Goal: Task Accomplishment & Management: Use online tool/utility

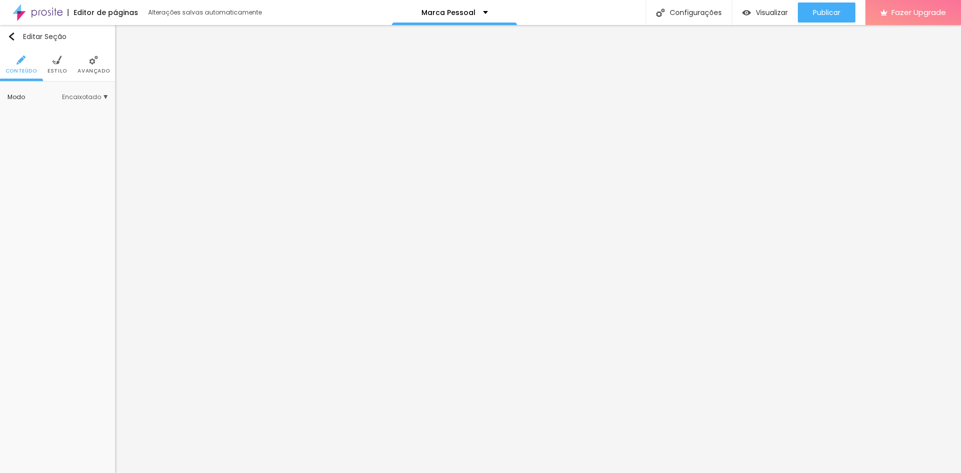
click at [53, 60] on img at bounding box center [57, 60] width 9 height 9
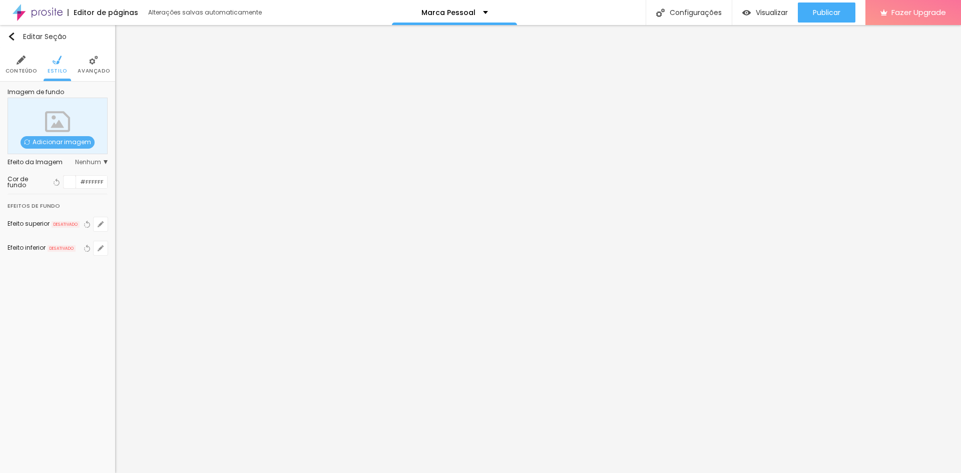
click at [106, 181] on div "Imagem de fundo Adicionar imagem Efeito da Imagem Nenhum Nenhum Parallax Cor de…" at bounding box center [57, 178] width 115 height 193
drag, startPoint x: 102, startPoint y: 180, endPoint x: 70, endPoint y: 183, distance: 32.2
click at [70, 183] on div "#FFFFFF" at bounding box center [85, 182] width 45 height 14
paste input "AA"
type input "#AA"
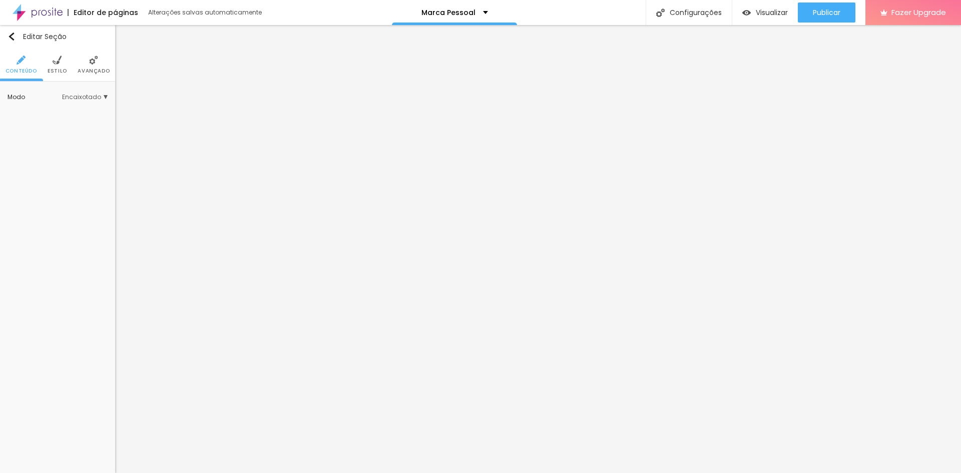
click at [50, 69] on span "Estilo" at bounding box center [58, 71] width 20 height 5
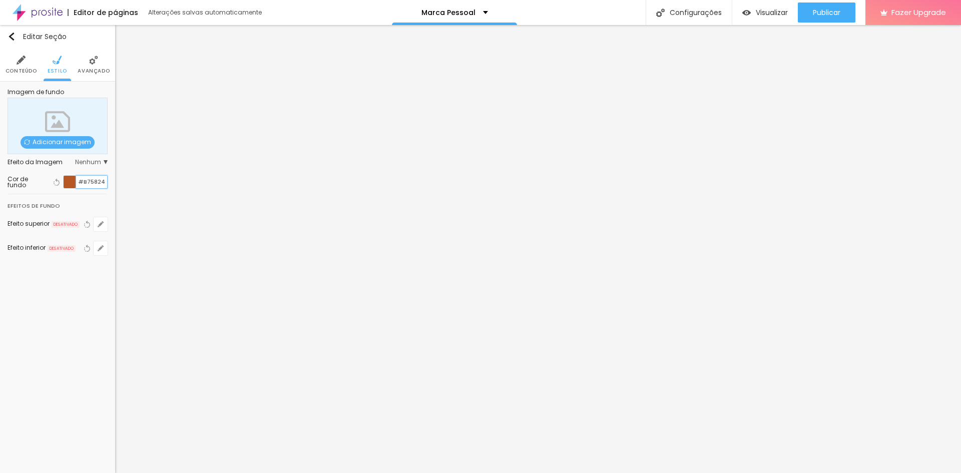
drag, startPoint x: 103, startPoint y: 184, endPoint x: 76, endPoint y: 182, distance: 27.6
click at [76, 182] on div "#B75824" at bounding box center [85, 182] width 45 height 14
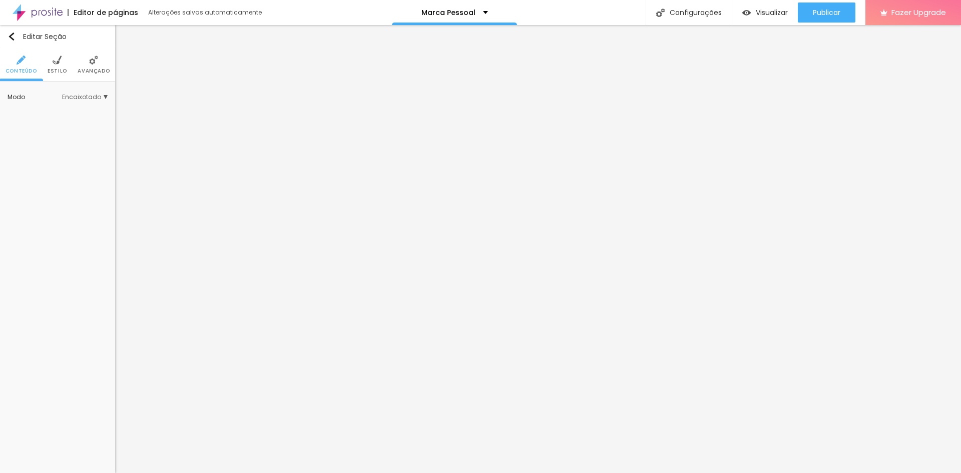
click at [51, 62] on li "Estilo" at bounding box center [58, 64] width 20 height 33
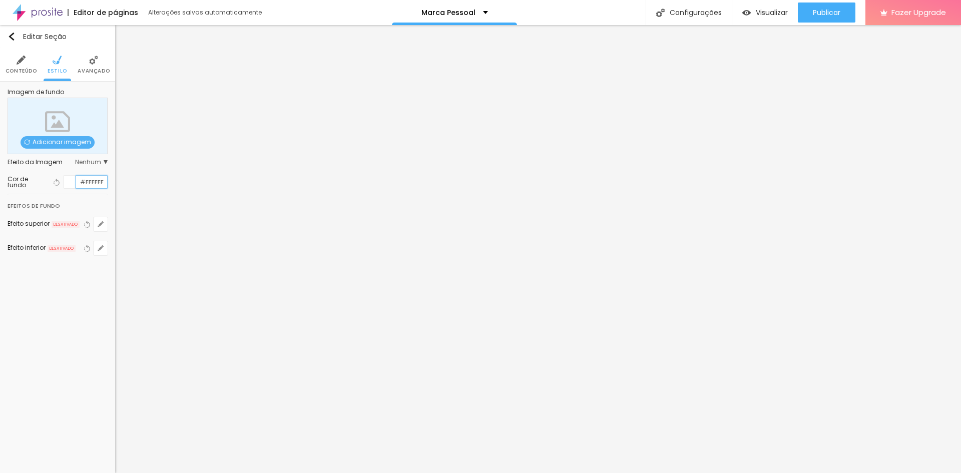
drag, startPoint x: 103, startPoint y: 182, endPoint x: 49, endPoint y: 175, distance: 54.5
click at [49, 175] on div "Cor de fundo Voltar ao padrão #FFFFFF" at bounding box center [58, 182] width 100 height 14
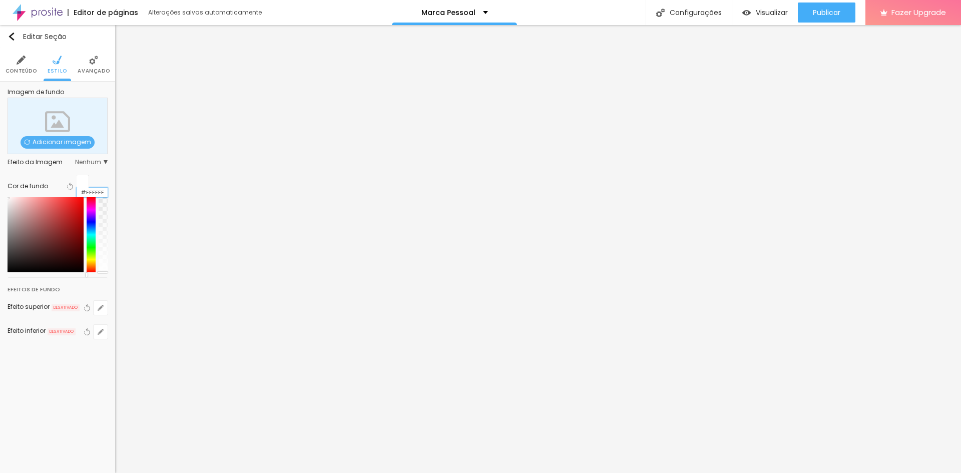
paste input "B75824"
type input "#B75824"
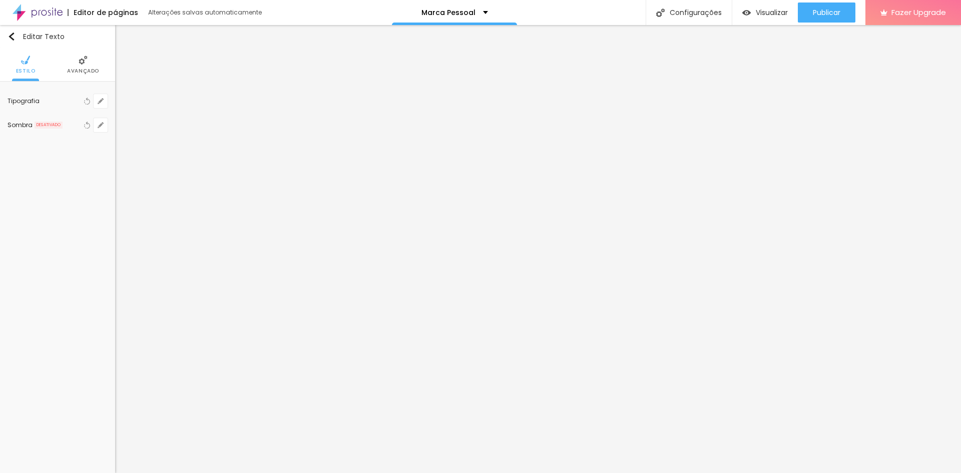
click at [108, 101] on div "Tipografia Voltar ao padrão Sombra DESATIVADO Voltar ao padrão" at bounding box center [57, 113] width 115 height 63
click at [105, 101] on button "button" at bounding box center [101, 101] width 14 height 14
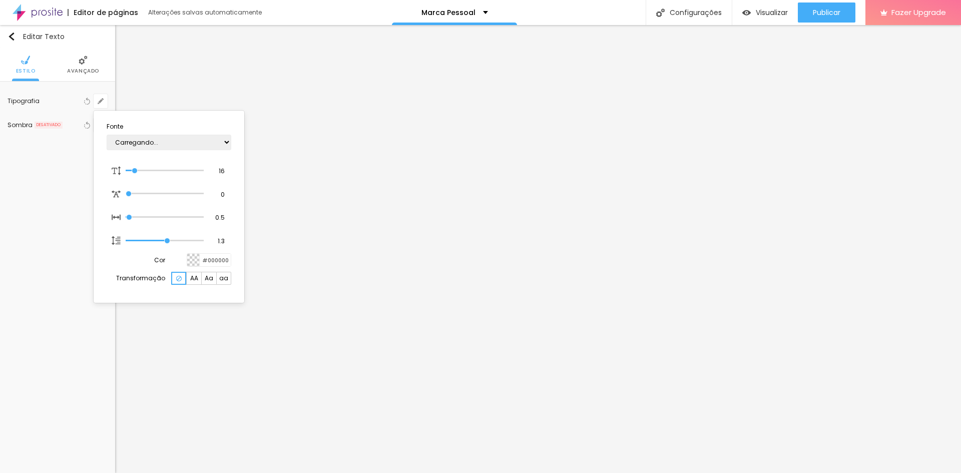
type input "1"
click at [167, 145] on select "AbrilFatface-Regular Actor-Regular Alegreya AlegreyaBlack [PERSON_NAME] [PERSON…" at bounding box center [169, 143] width 125 height 16
select select "Montserrat"
click at [107, 135] on select "AbrilFatface-Regular Actor-Regular Alegreya AlegreyaBlack [PERSON_NAME] [PERSON…" at bounding box center [169, 143] width 125 height 16
type input "1"
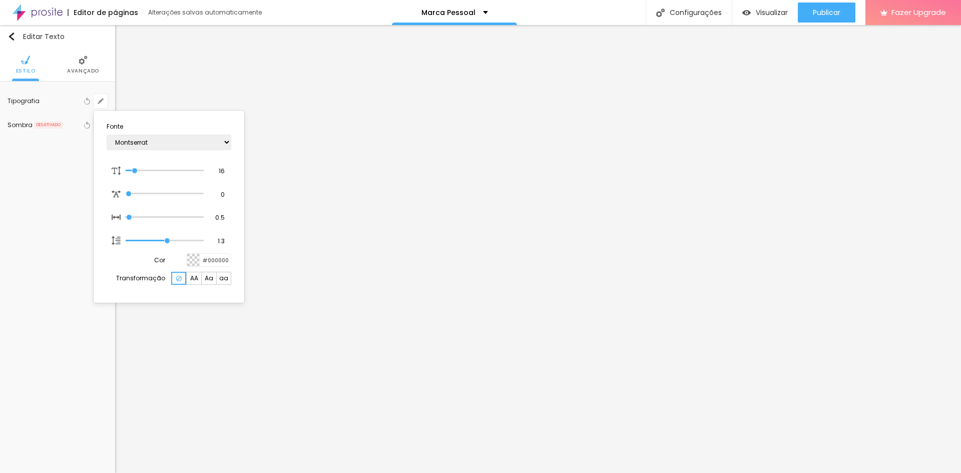
click at [302, 154] on div at bounding box center [480, 236] width 961 height 473
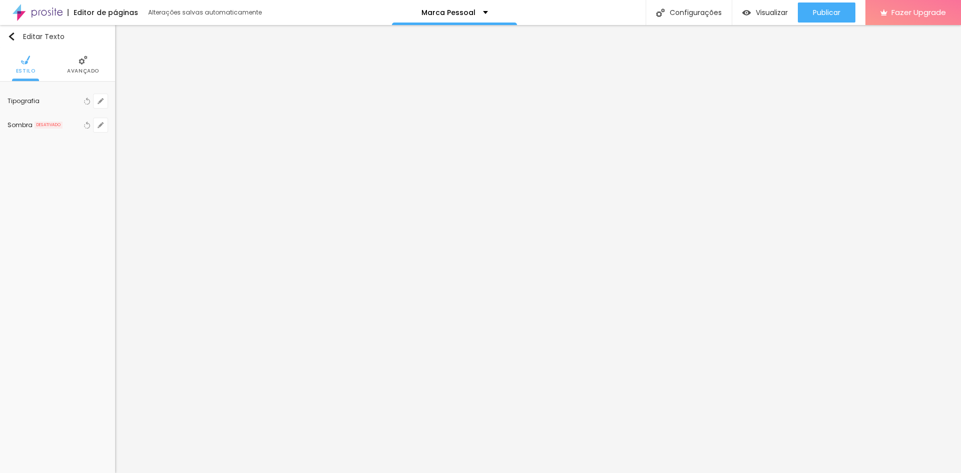
click at [83, 73] on span "Avançado" at bounding box center [83, 71] width 32 height 5
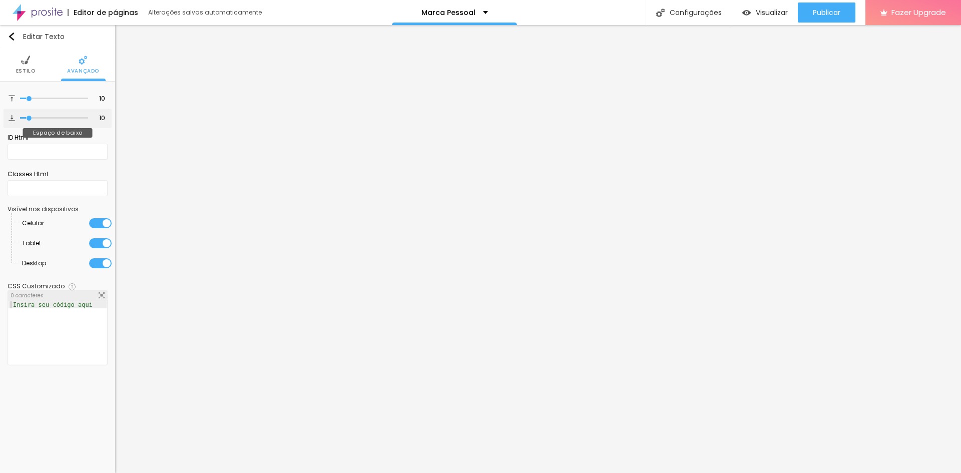
type input "11"
type input "10"
type input "9"
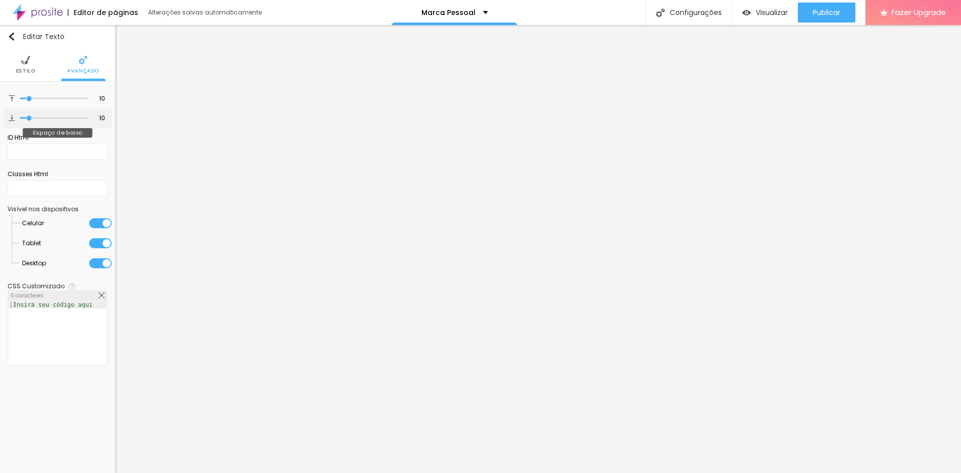
type input "9"
type input "8"
type input "7"
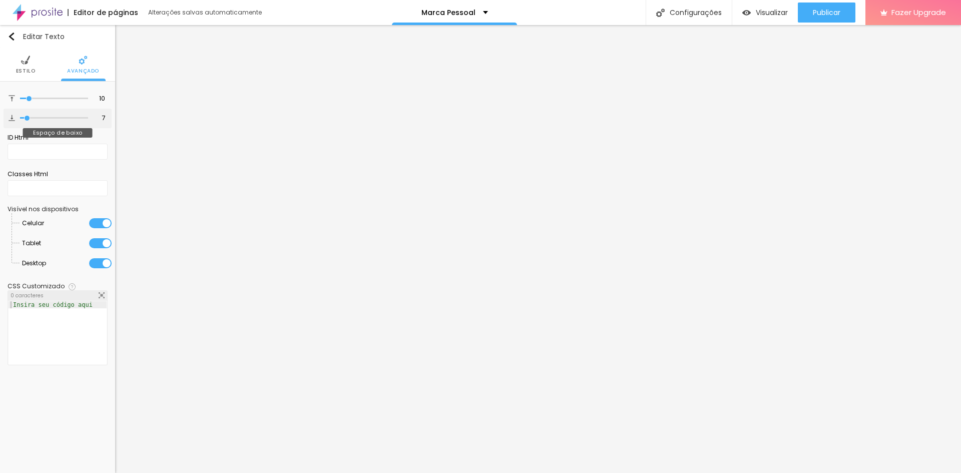
type input "6"
type input "5"
type input "6"
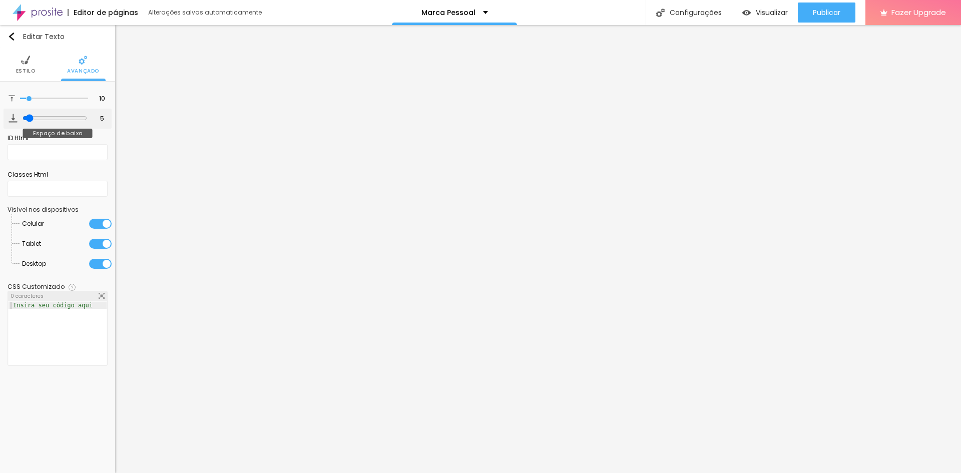
type input "6"
type input "7"
type input "8"
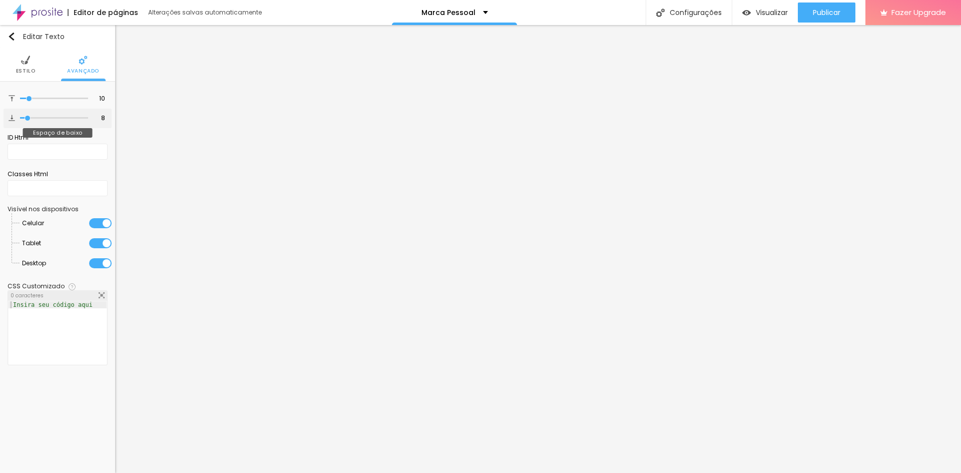
type input "8"
click at [29, 116] on input "range" at bounding box center [54, 118] width 68 height 5
type input "9"
type input "8"
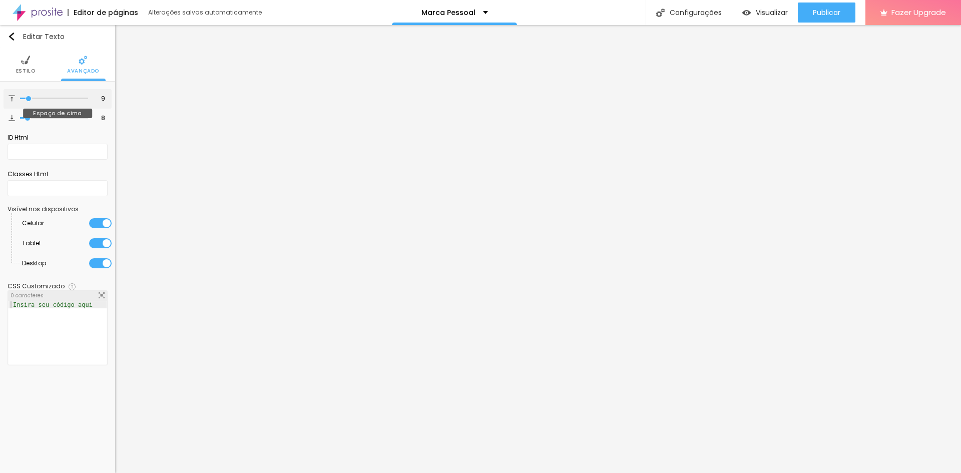
type input "8"
type input "7"
type input "6"
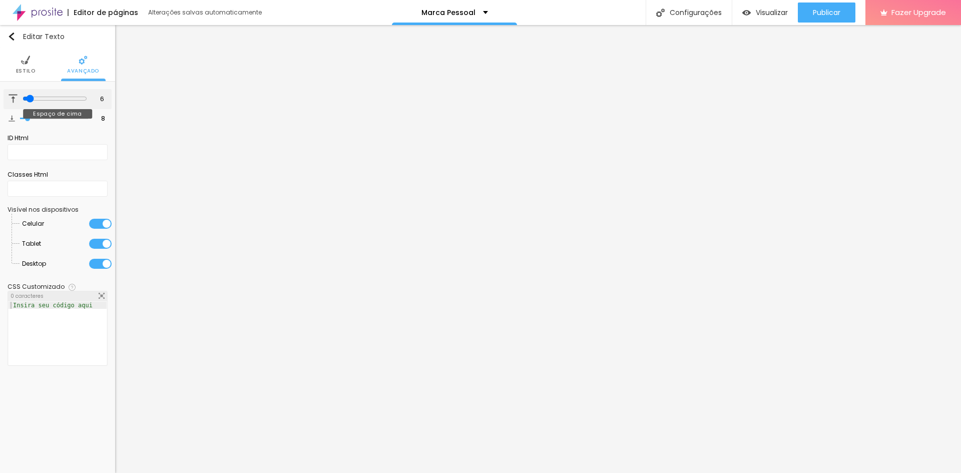
type input "7"
type input "8"
type input "10"
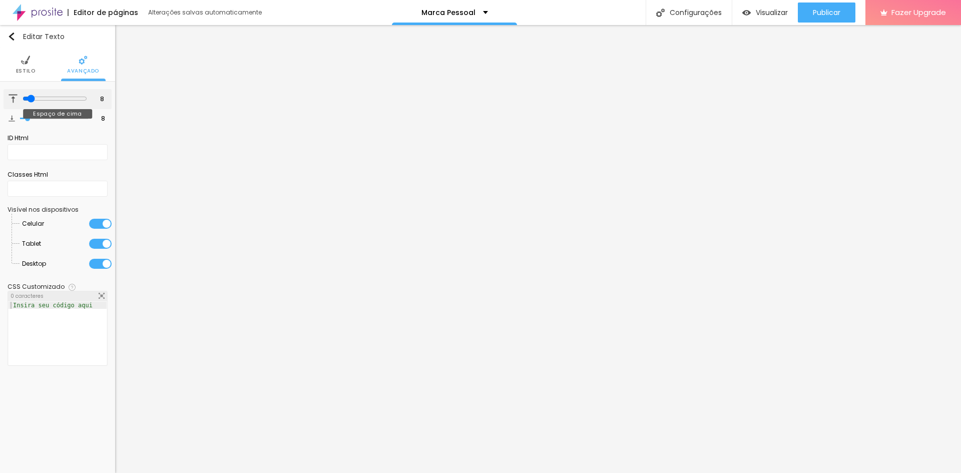
type input "10"
type input "11"
type input "10"
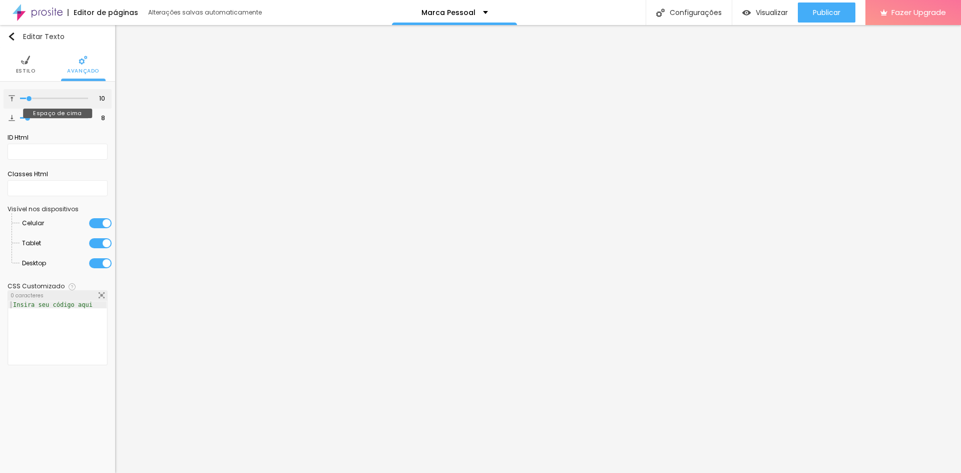
type input "9"
click at [29, 98] on input "range" at bounding box center [54, 98] width 68 height 5
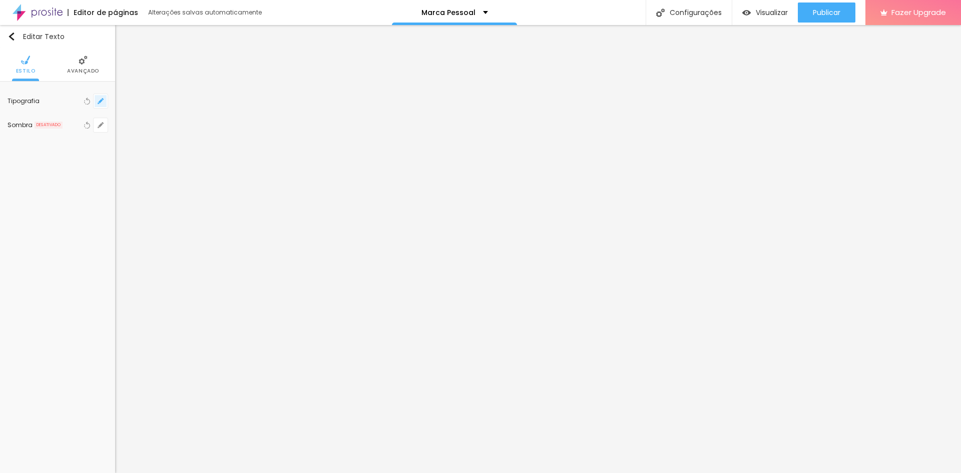
click at [102, 101] on icon "button" at bounding box center [101, 101] width 4 height 4
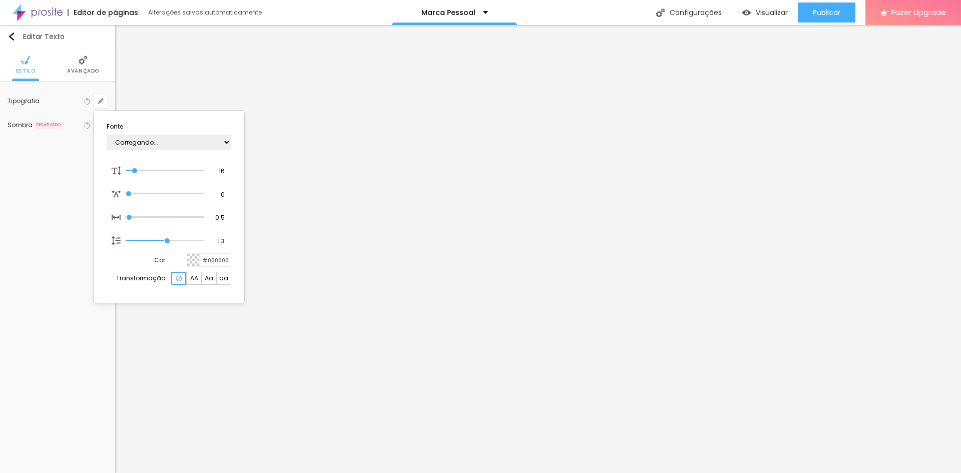
type input "1"
click at [145, 147] on select "AbrilFatface-Regular Actor-Regular Alegreya AlegreyaBlack [PERSON_NAME] [PERSON…" at bounding box center [169, 143] width 125 height 16
select select "Montserrat"
click at [107, 135] on select "AbrilFatface-Regular Actor-Regular Alegreya AlegreyaBlack [PERSON_NAME] [PERSON…" at bounding box center [169, 143] width 125 height 16
type input "1"
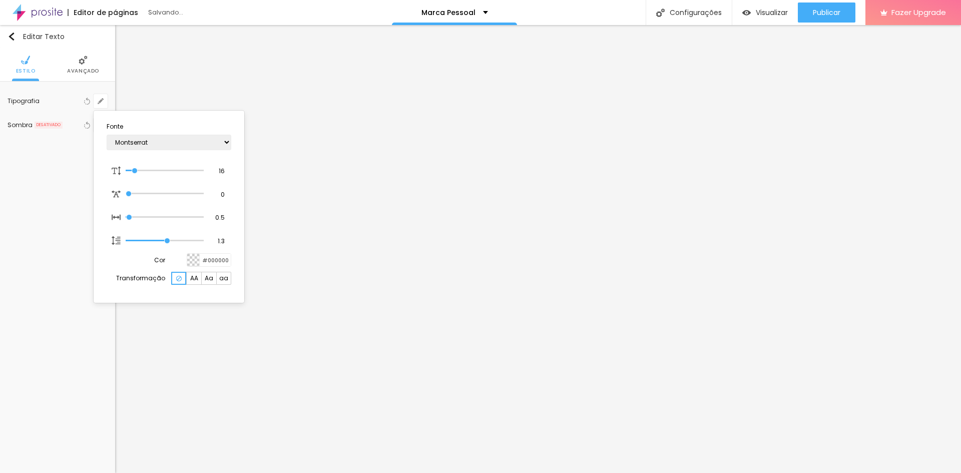
click at [545, 252] on div at bounding box center [480, 236] width 961 height 473
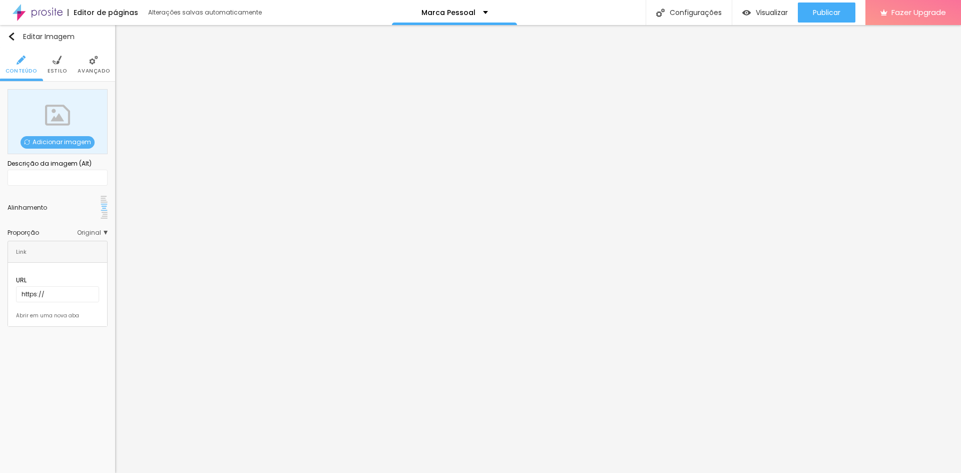
click at [84, 62] on li "Avançado" at bounding box center [94, 64] width 32 height 33
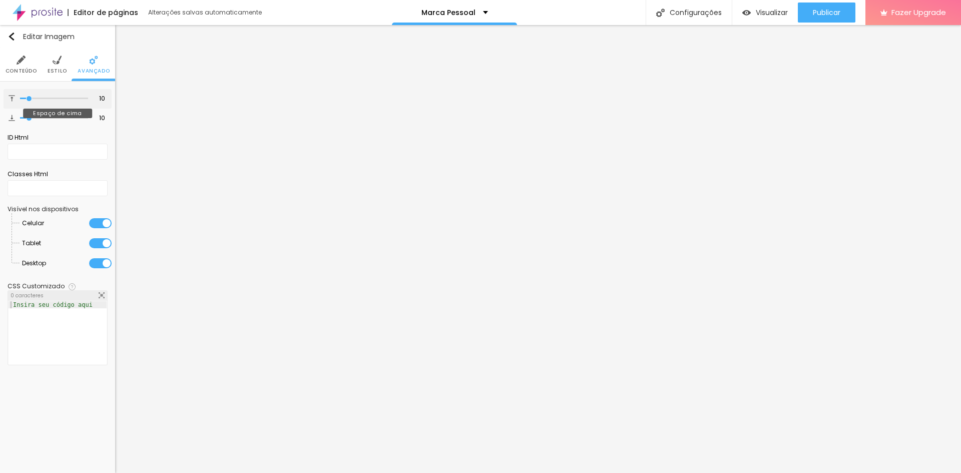
type input "11"
type input "10"
type input "9"
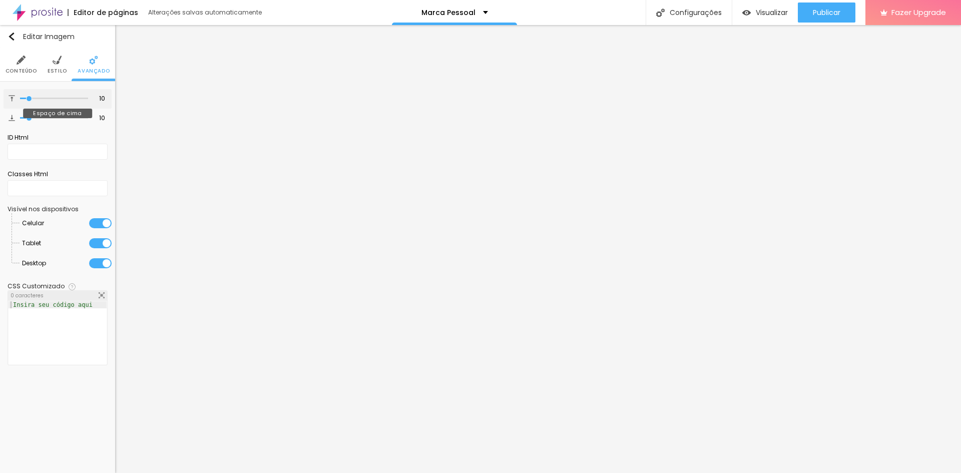
type input "9"
type input "8"
type input "7"
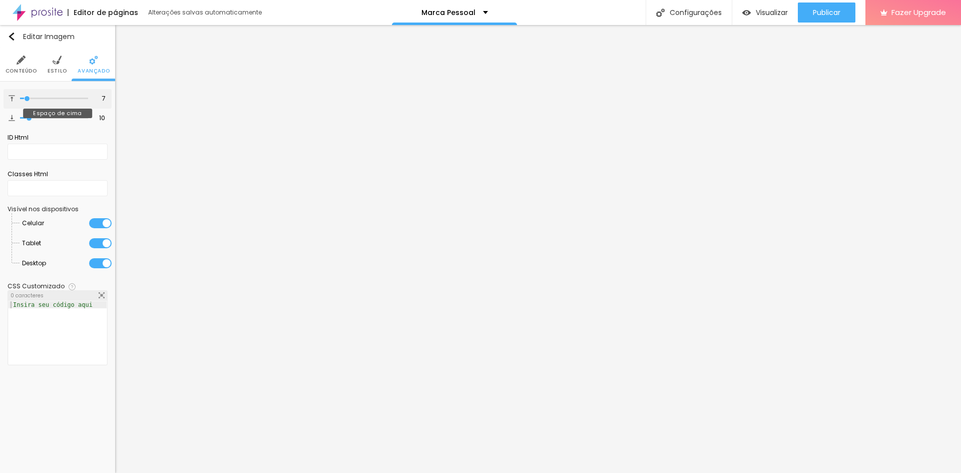
type input "6"
type input "5"
type input "4"
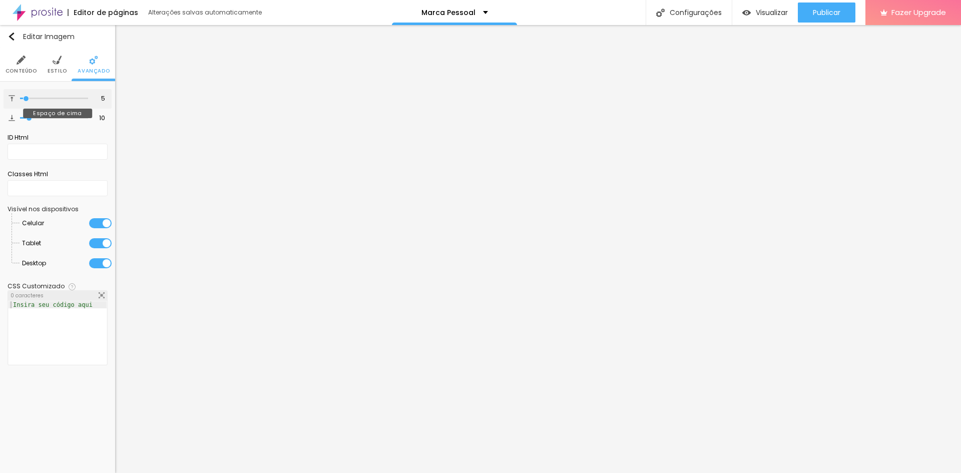
type input "4"
type input "3"
type input "2"
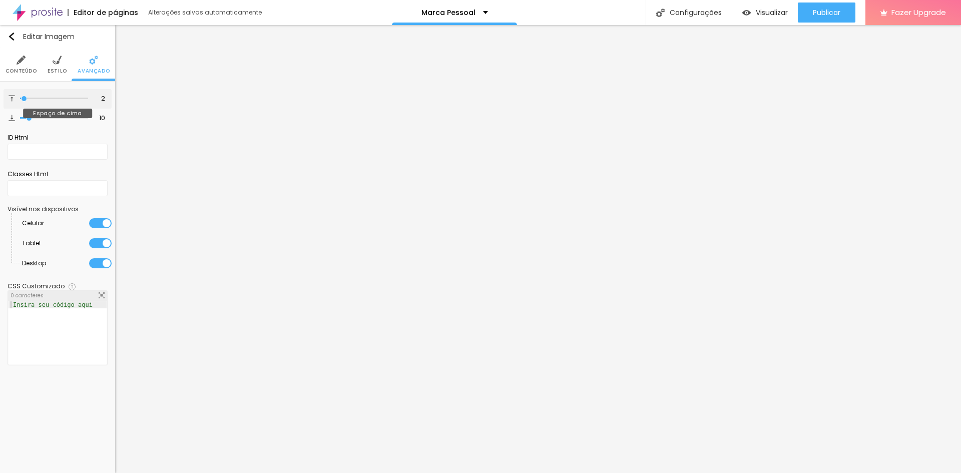
type input "1"
type input "2"
type input "3"
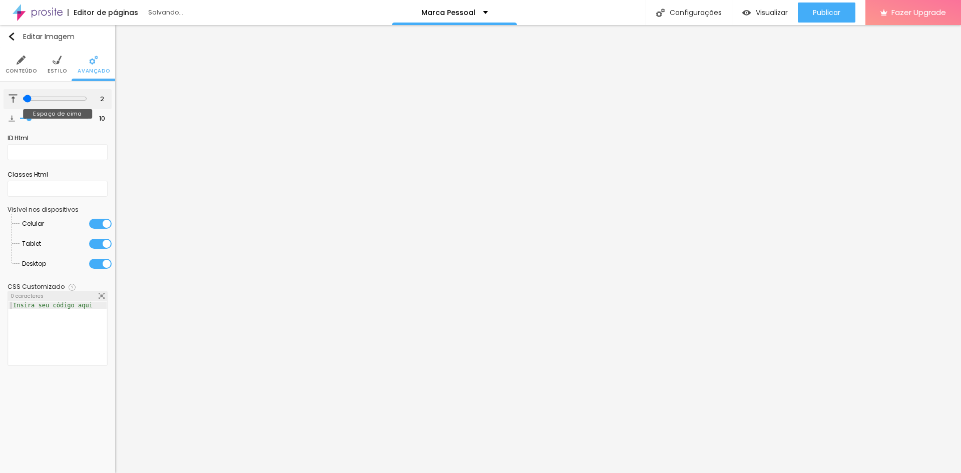
type input "3"
type input "4"
type input "7"
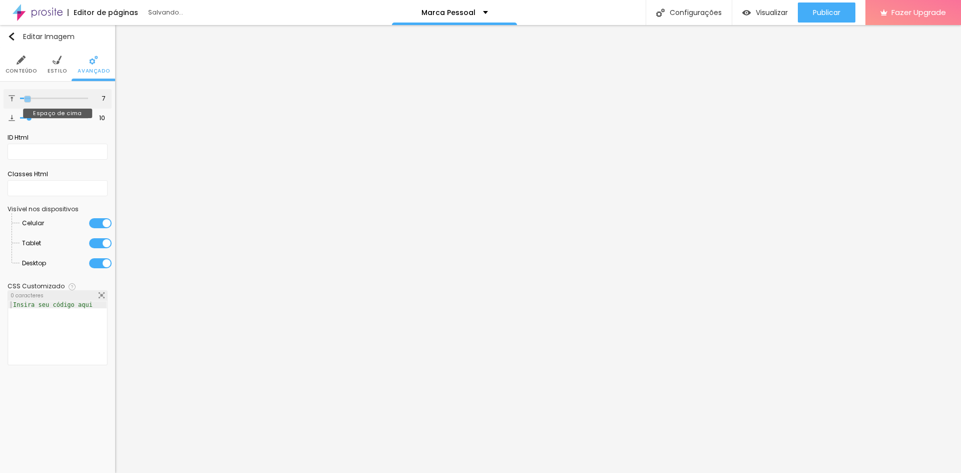
type input "9"
type input "10"
type input "11"
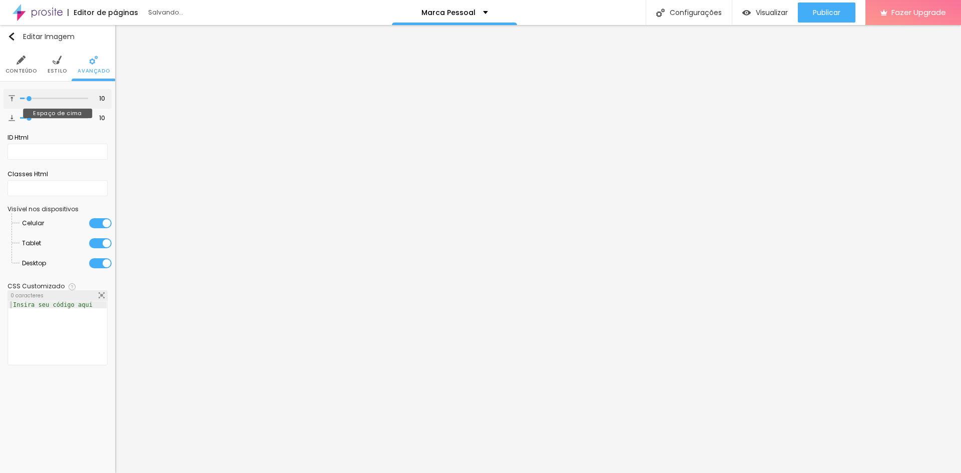
type input "11"
type input "12"
type input "13"
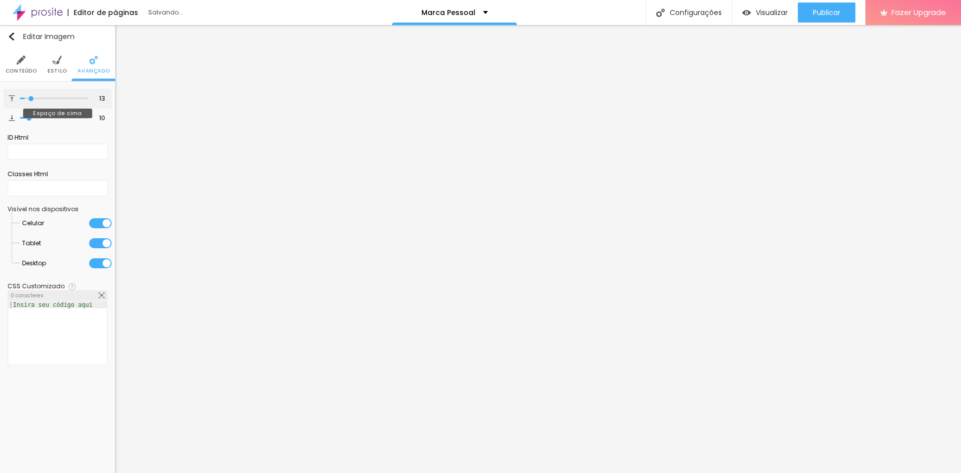
type input "14"
type input "15"
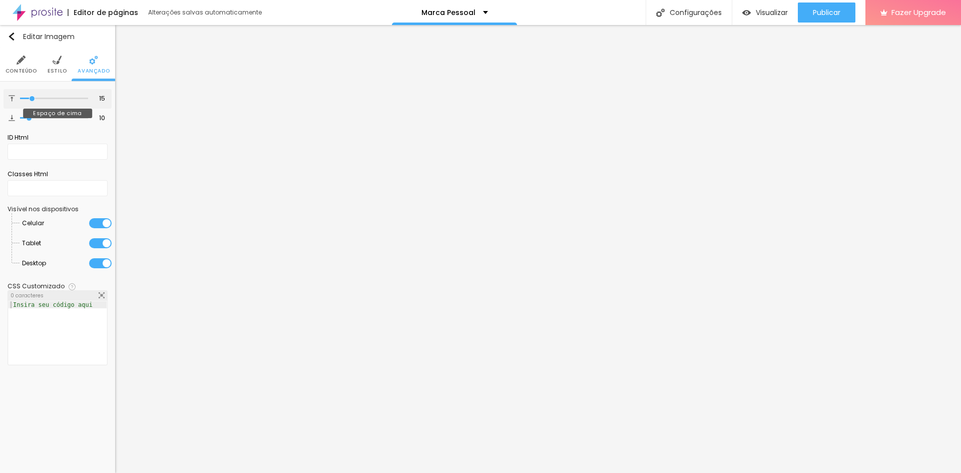
click at [33, 99] on input "range" at bounding box center [54, 98] width 68 height 5
type input "7"
type input "6"
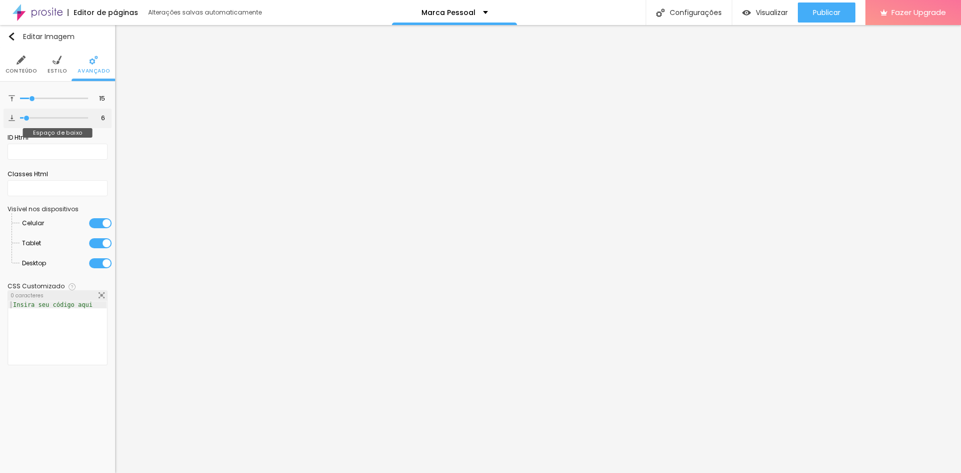
type input "5"
type input "4"
type input "3"
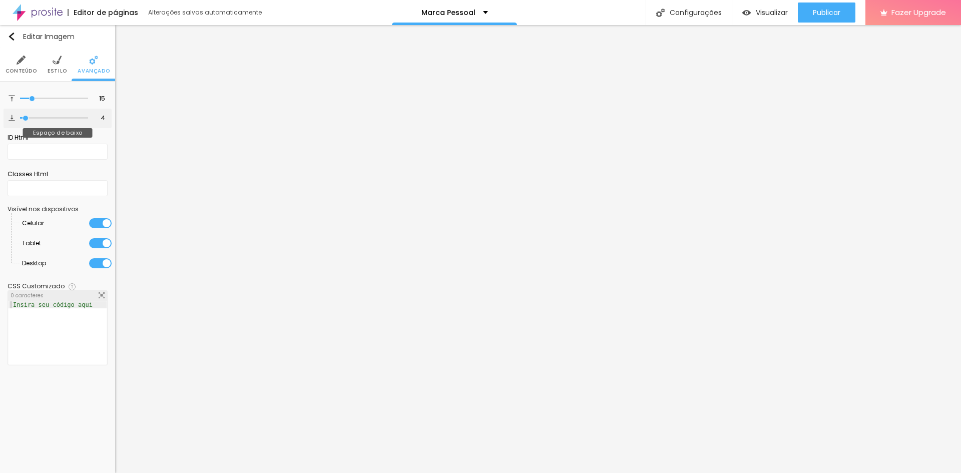
type input "3"
type input "2"
type input "4"
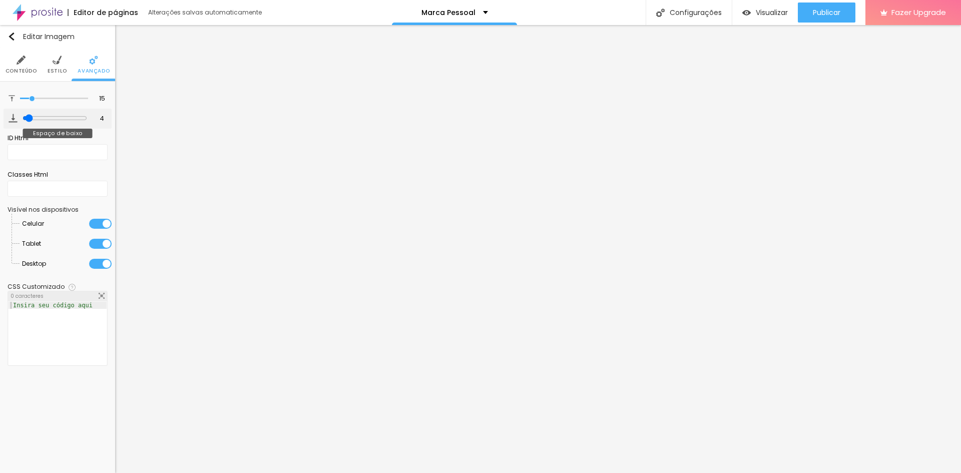
type input "5"
type input "6"
type input "7"
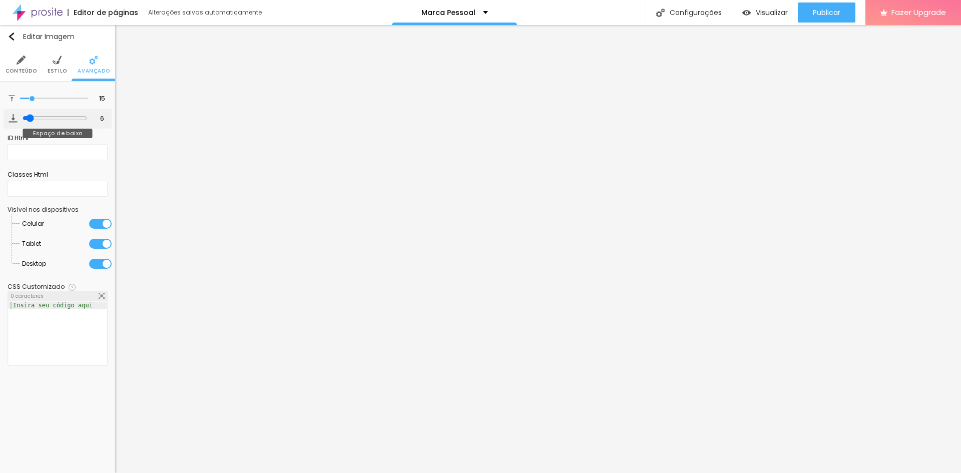
type input "7"
click at [28, 116] on input "range" at bounding box center [54, 118] width 68 height 5
click at [54, 66] on li "Estilo" at bounding box center [58, 64] width 20 height 33
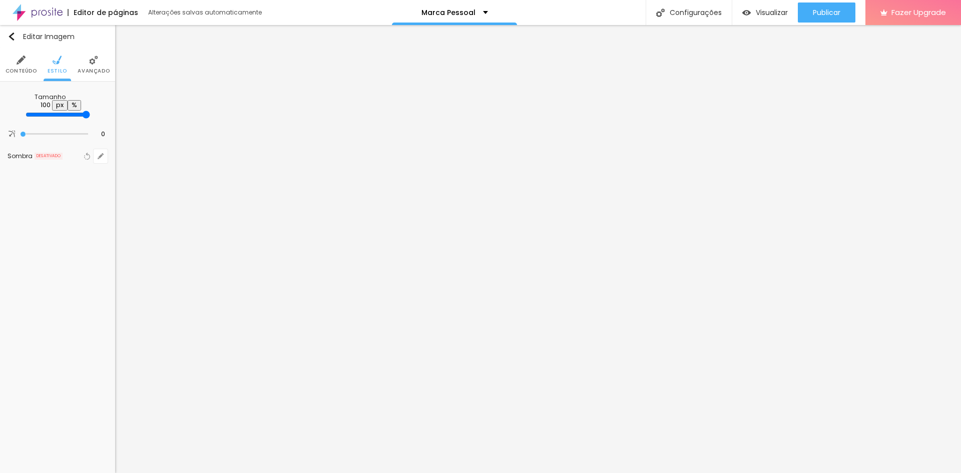
click at [18, 67] on li "Conteúdo" at bounding box center [22, 64] width 32 height 33
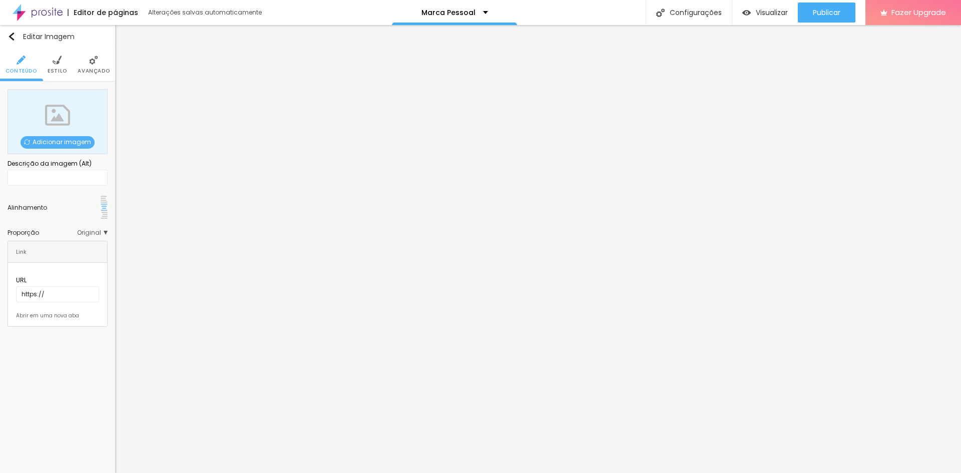
click at [51, 63] on li "Estilo" at bounding box center [58, 64] width 20 height 33
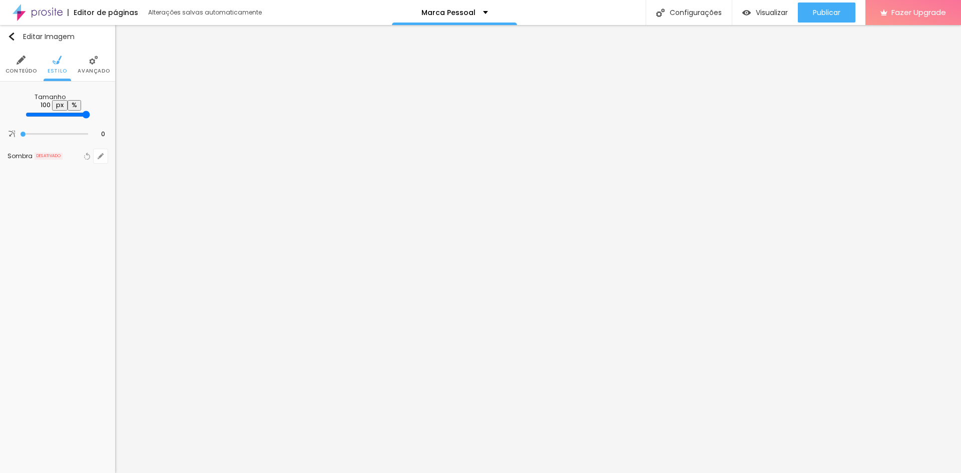
click at [102, 69] on span "Avançado" at bounding box center [94, 71] width 32 height 5
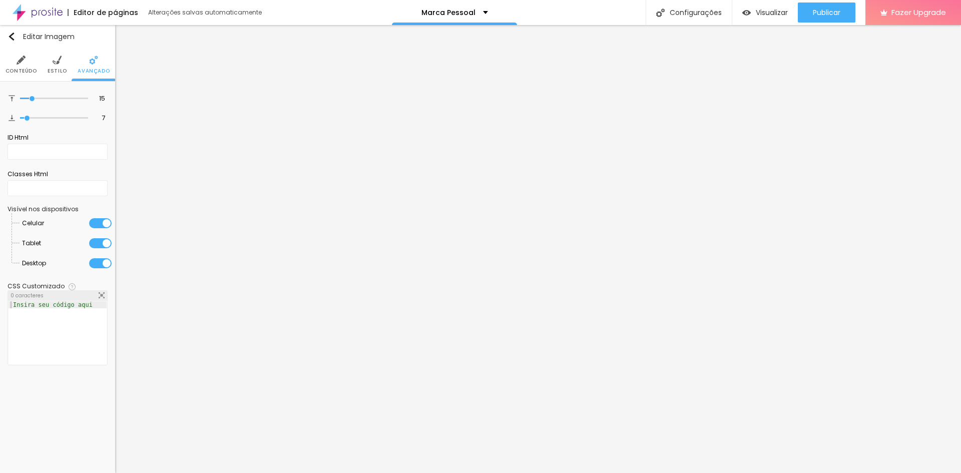
click at [53, 70] on span "Estilo" at bounding box center [58, 71] width 20 height 5
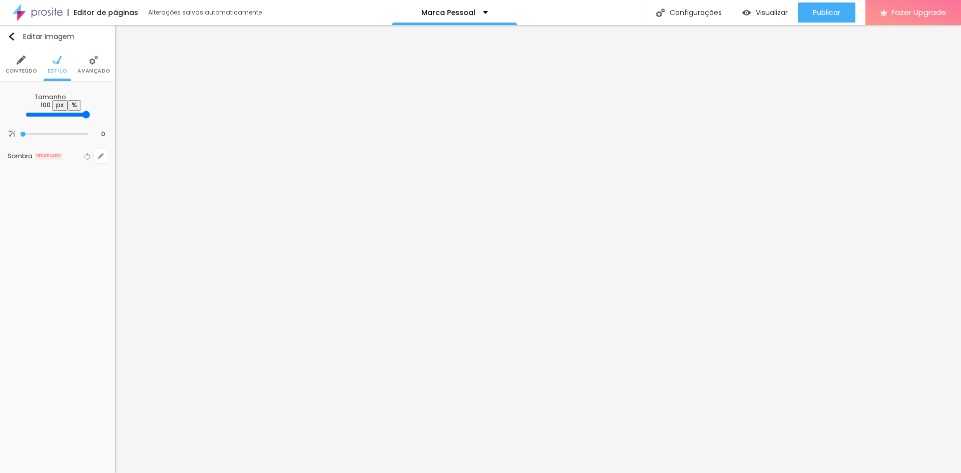
click at [90, 69] on span "Avançado" at bounding box center [94, 71] width 32 height 5
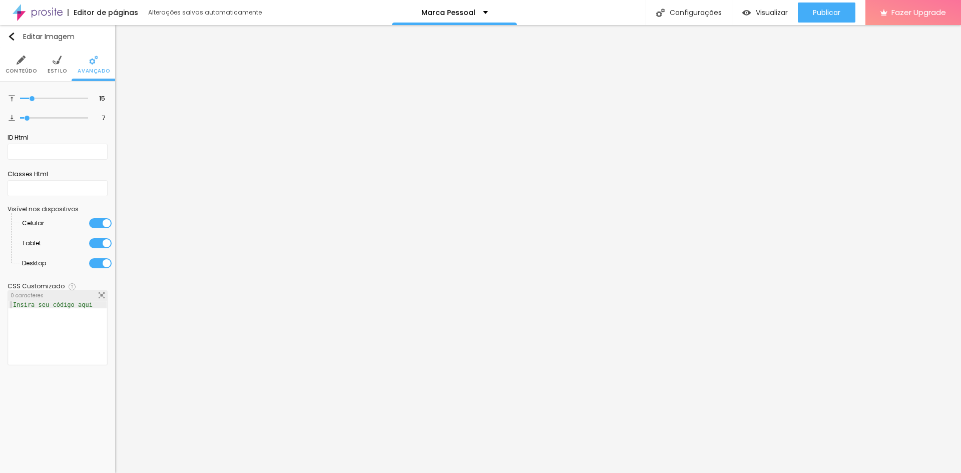
click at [65, 69] on span "Estilo" at bounding box center [58, 71] width 20 height 5
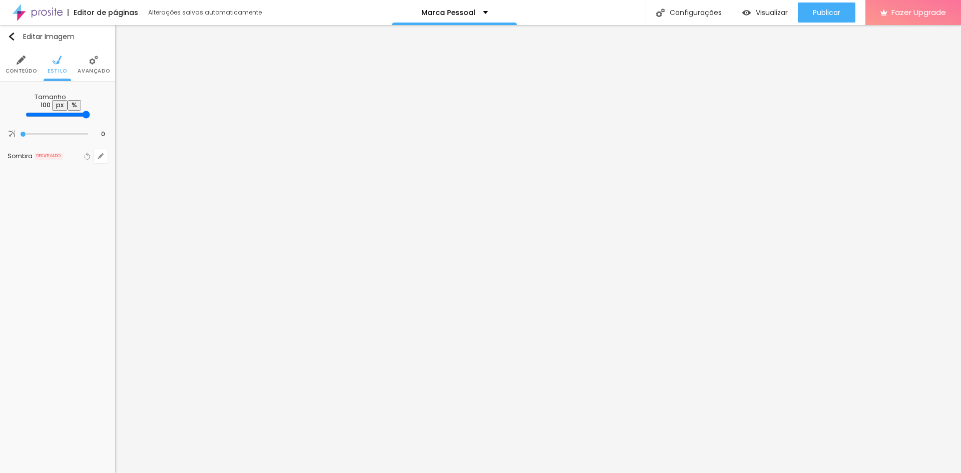
click at [103, 69] on span "Avançado" at bounding box center [94, 71] width 32 height 5
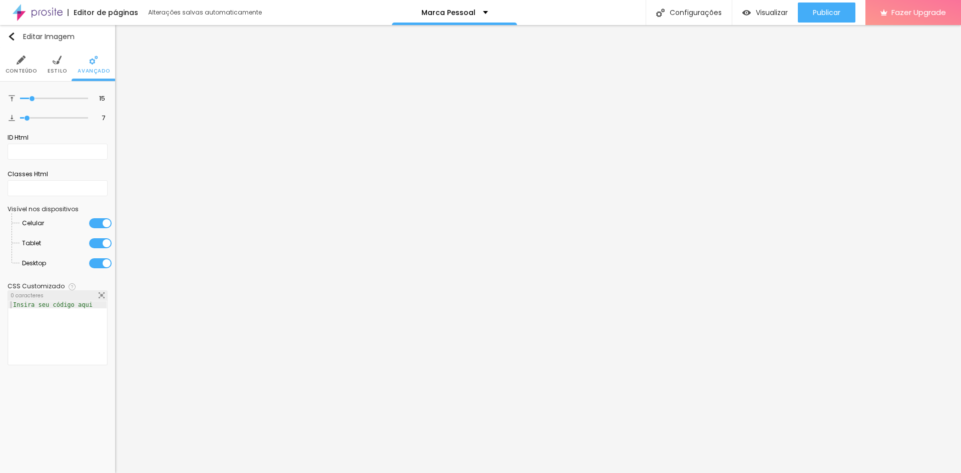
click at [50, 70] on span "Estilo" at bounding box center [58, 71] width 20 height 5
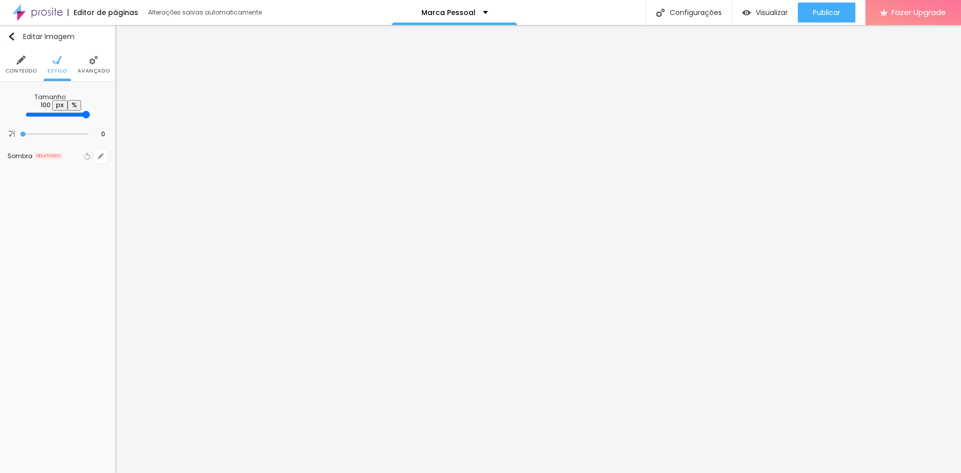
type input "75"
type input "70"
type input "65"
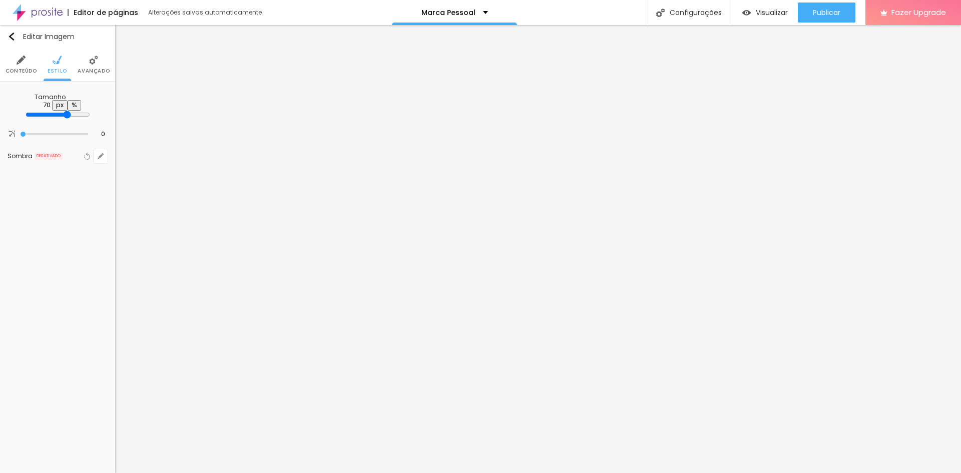
type input "65"
type input "60"
type input "55"
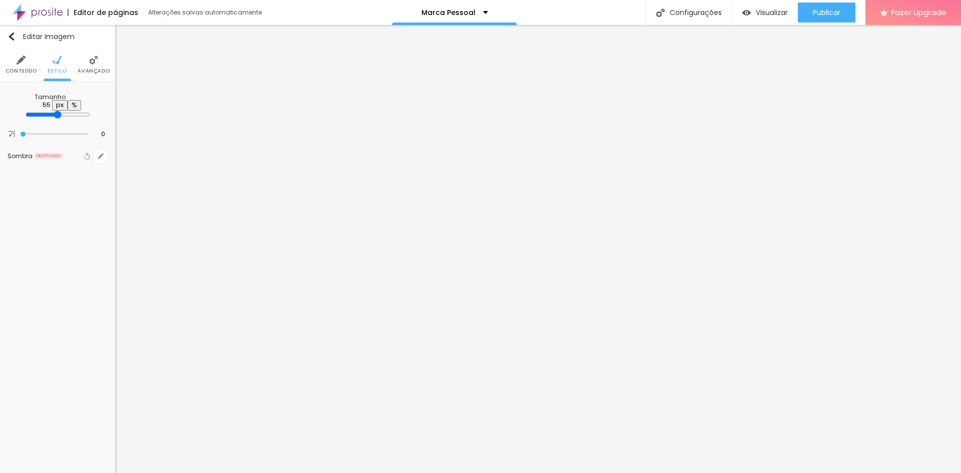
type input "50"
type input "45"
drag, startPoint x: 78, startPoint y: 108, endPoint x: 46, endPoint y: 108, distance: 32.0
type input "45"
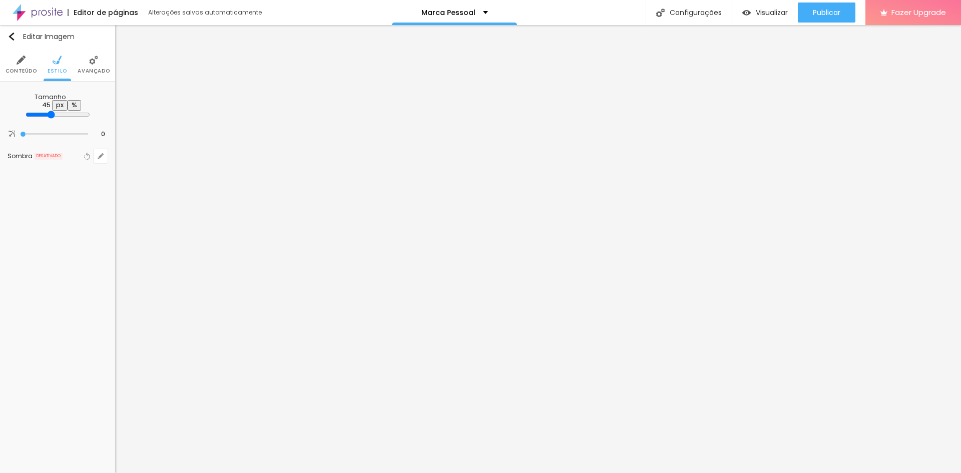
click at [46, 111] on input "range" at bounding box center [58, 115] width 65 height 8
click at [31, 129] on div at bounding box center [54, 134] width 68 height 10
type input "19"
type input "46"
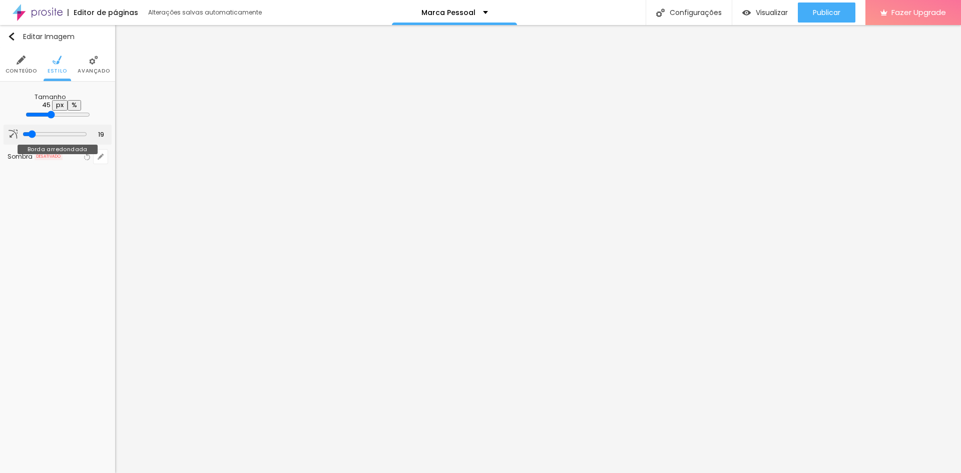
type input "46"
type input "53"
type input "63"
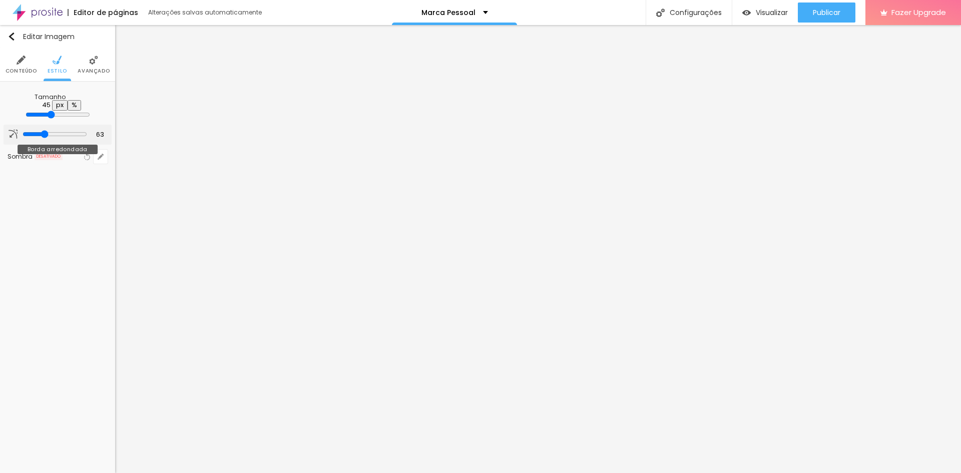
type input "74"
type input "81"
type input "86"
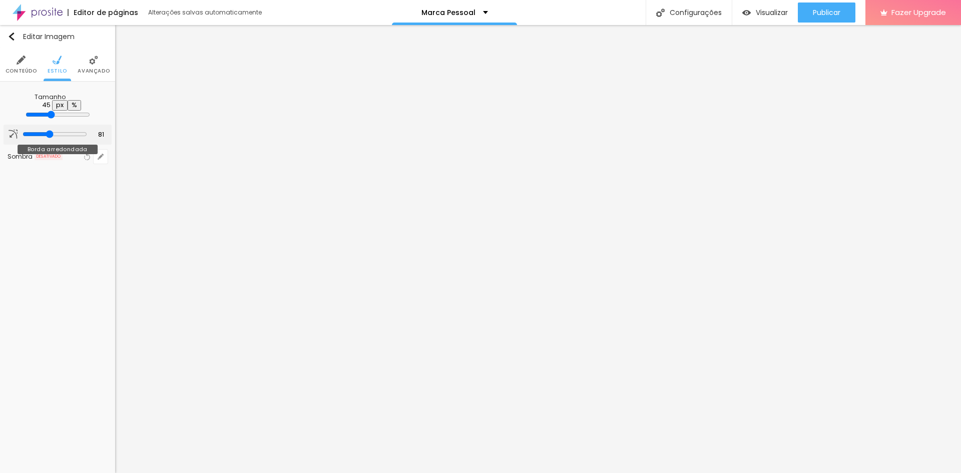
type input "86"
type input "94"
type input "100"
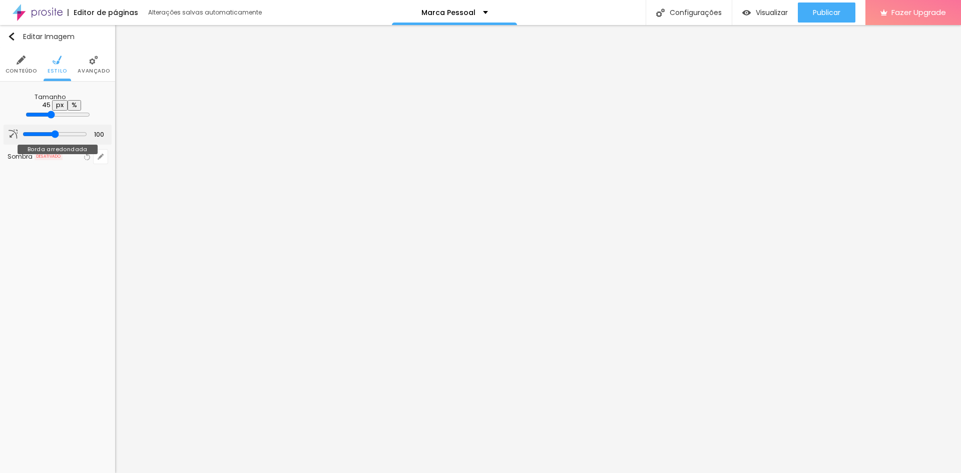
type input "105"
type input "110"
type input "114"
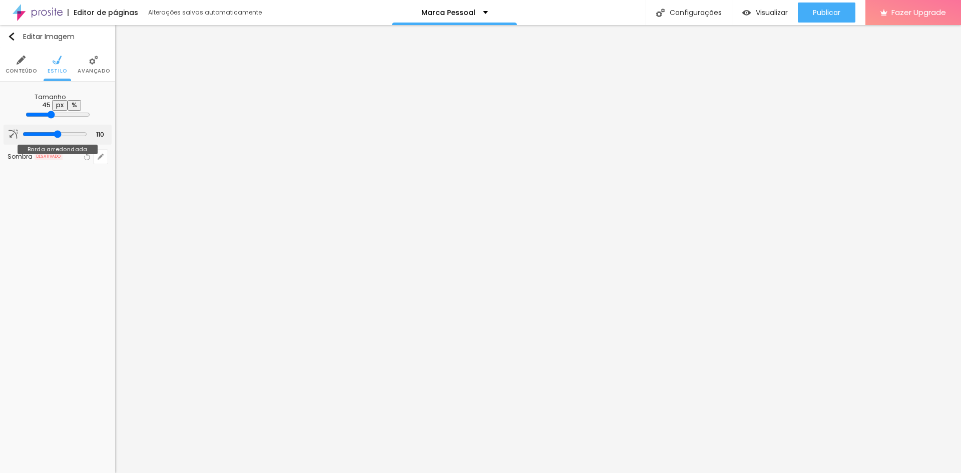
type input "114"
type input "117"
type input "118"
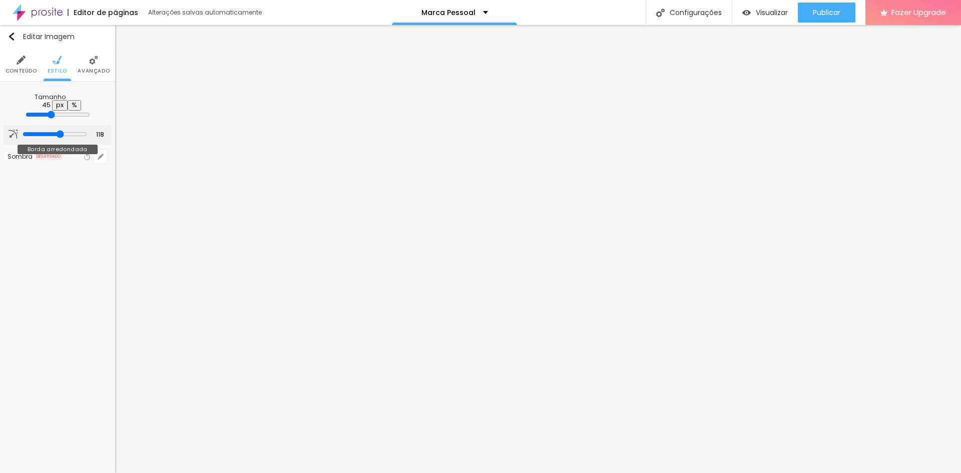
type input "120"
type input "115"
type input "46"
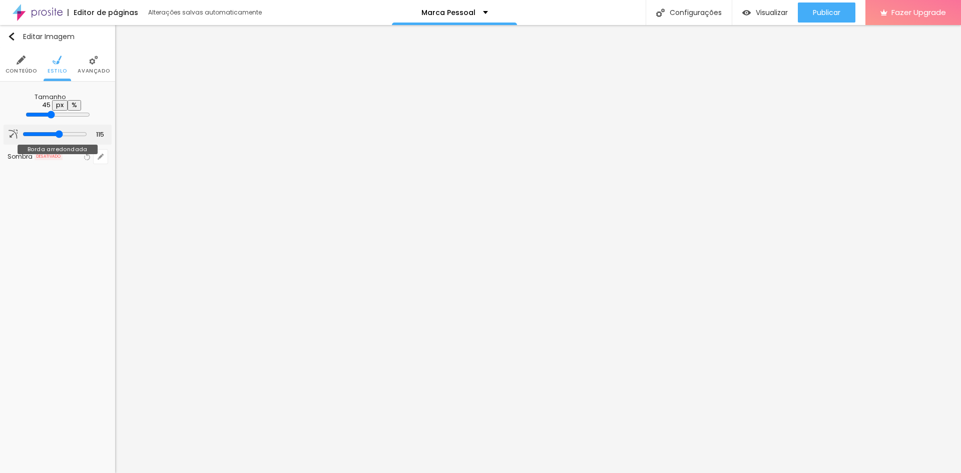
type input "46"
type input "3"
type input "0"
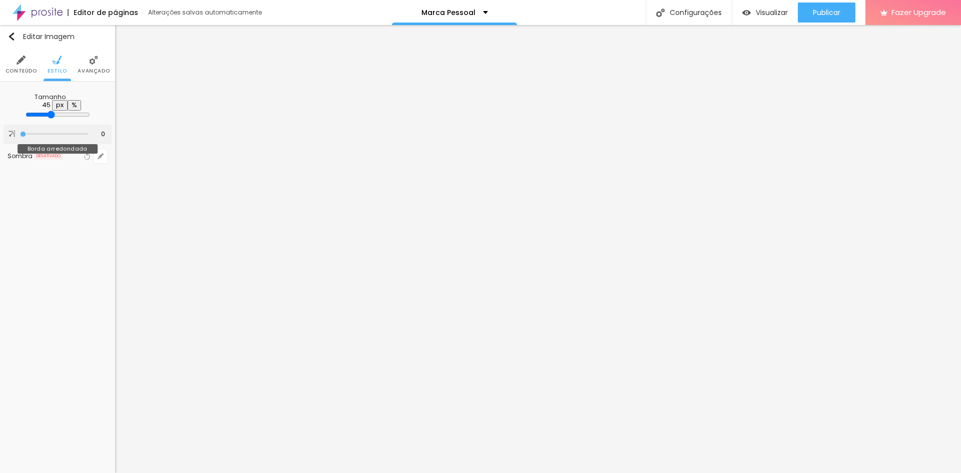
drag, startPoint x: 29, startPoint y: 125, endPoint x: 15, endPoint y: 127, distance: 14.6
click at [20, 132] on input "range" at bounding box center [54, 134] width 68 height 5
drag, startPoint x: 40, startPoint y: 105, endPoint x: 29, endPoint y: 104, distance: 10.5
click at [29, 111] on div at bounding box center [58, 115] width 65 height 9
type input "40"
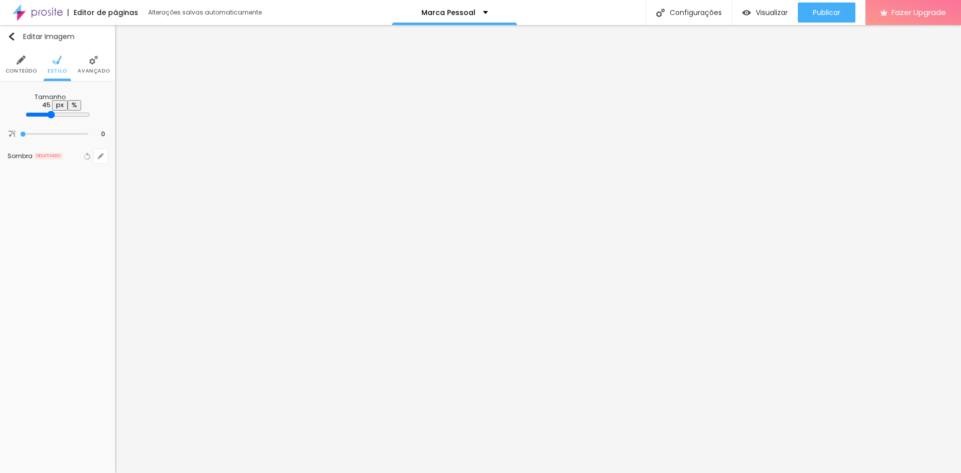
type input "40"
type input "35"
type input "30"
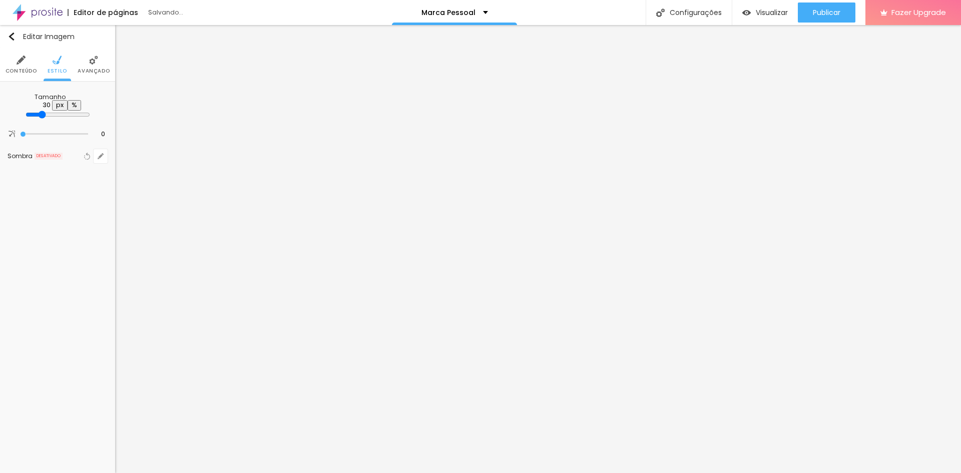
type input "25"
type input "20"
type input "15"
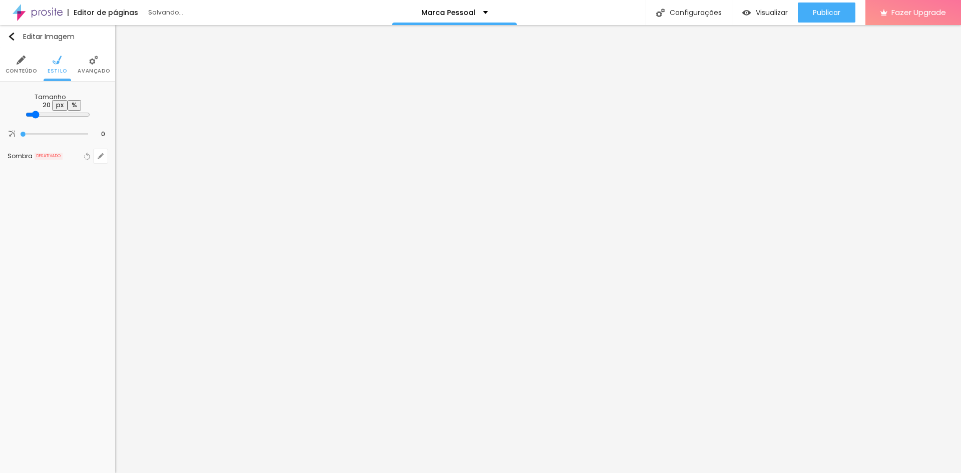
type input "15"
type input "10"
drag, startPoint x: 46, startPoint y: 108, endPoint x: 14, endPoint y: 105, distance: 32.2
type input "10"
click at [26, 112] on input "range" at bounding box center [58, 114] width 65 height 5
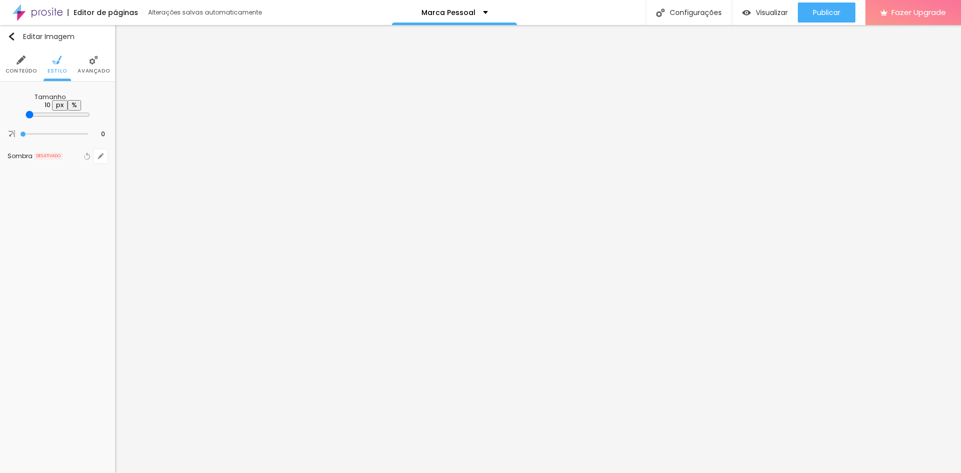
type input "20"
click at [26, 111] on input "range" at bounding box center [58, 115] width 65 height 8
type input "25"
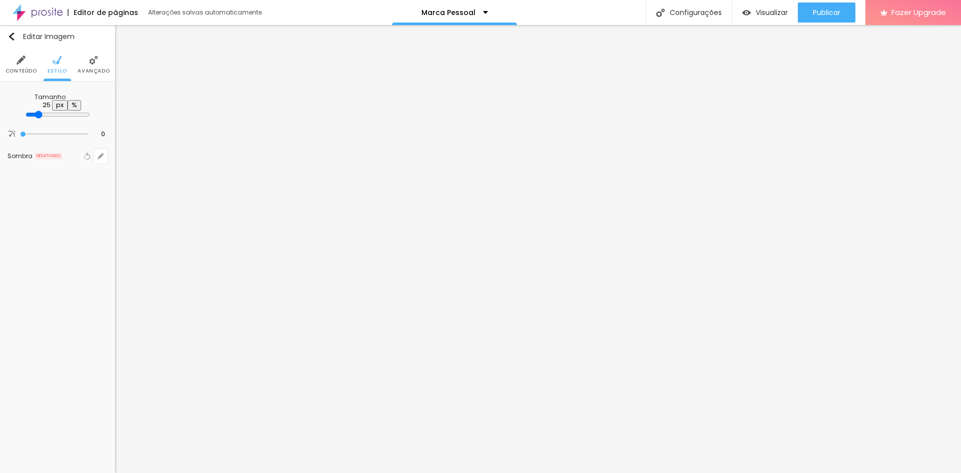
type input "35"
type input "55"
type input "60"
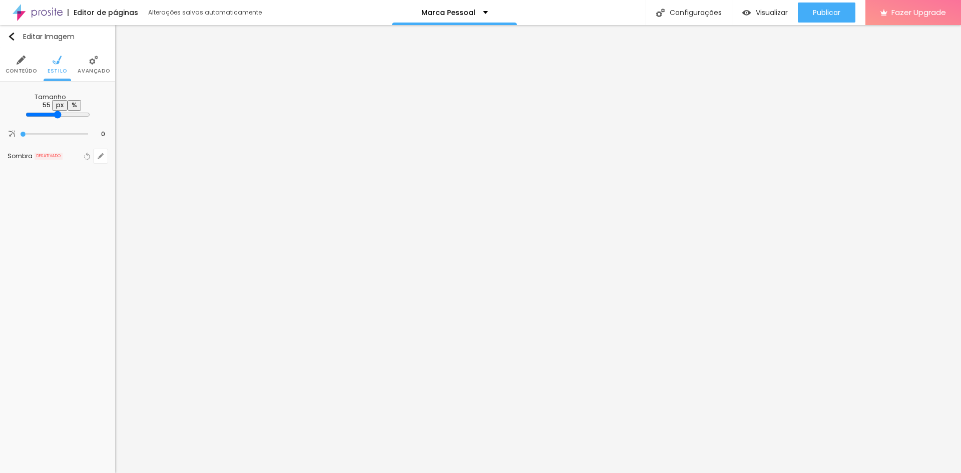
type input "60"
type input "65"
type input "70"
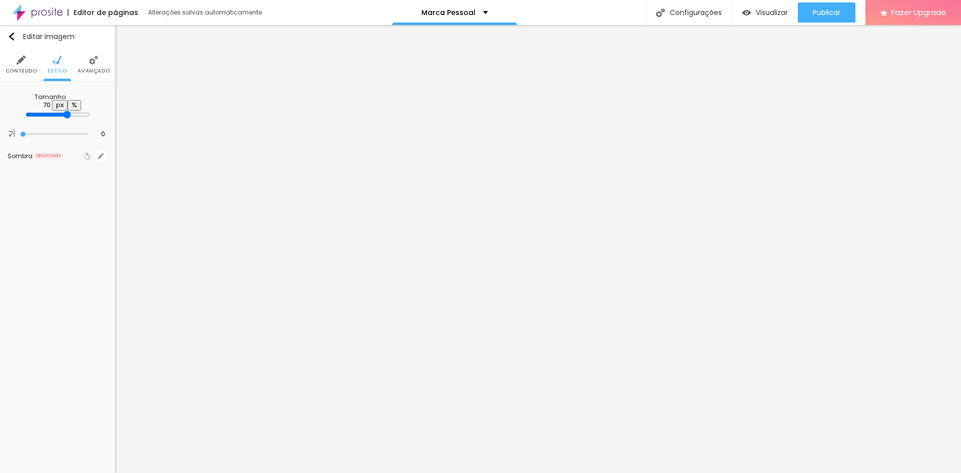
type input "75"
type input "80"
drag, startPoint x: 23, startPoint y: 106, endPoint x: 109, endPoint y: 110, distance: 86.2
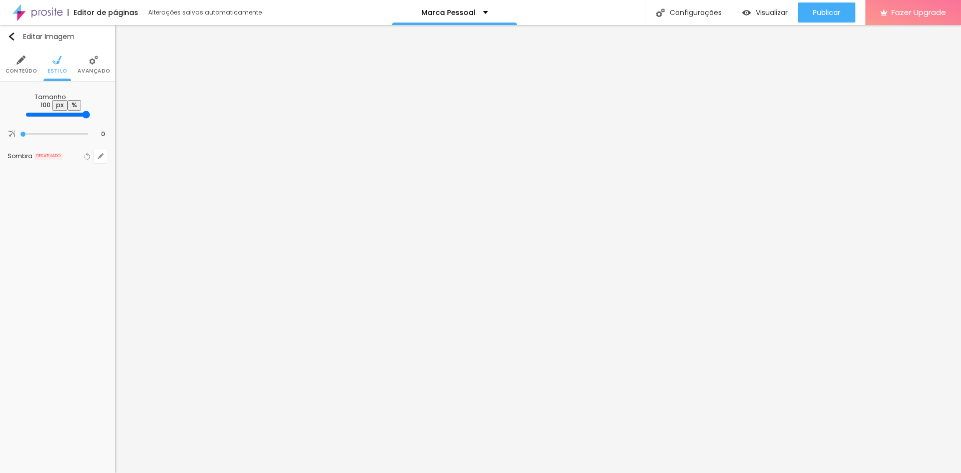
click at [90, 111] on input "range" at bounding box center [58, 115] width 65 height 8
click at [28, 72] on span "Conteúdo" at bounding box center [22, 71] width 32 height 5
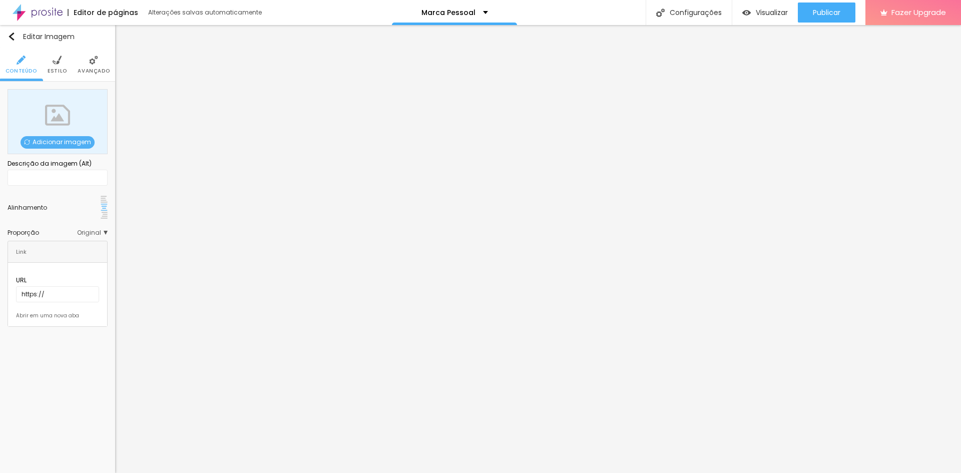
click at [101, 212] on img at bounding box center [104, 215] width 7 height 7
click at [102, 212] on img at bounding box center [104, 215] width 7 height 7
click at [101, 230] on span "Original" at bounding box center [92, 233] width 31 height 6
click at [87, 230] on span "16:9 Cinema" at bounding box center [89, 233] width 38 height 6
click at [81, 230] on span "16:9 Cinema" at bounding box center [85, 233] width 45 height 6
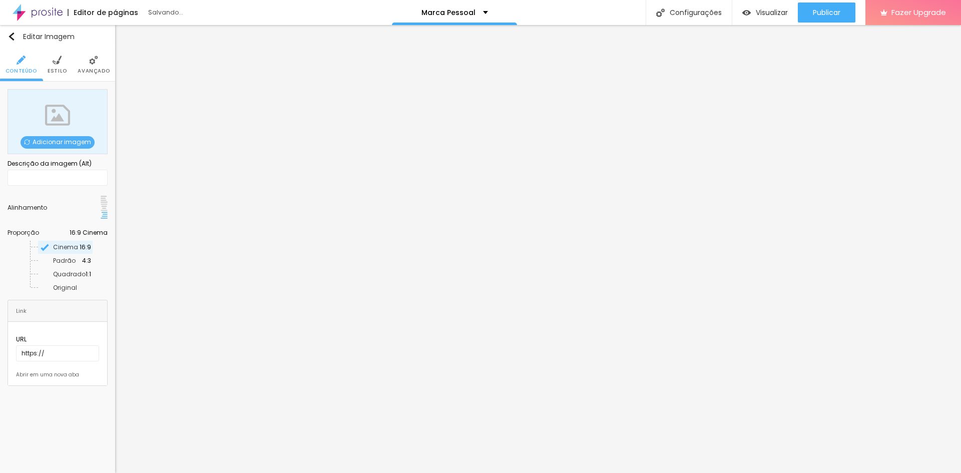
click at [73, 258] on span "Padrão" at bounding box center [67, 261] width 29 height 6
click at [96, 230] on span "4:3 Padrão" at bounding box center [91, 233] width 33 height 6
click at [84, 230] on span "4:3 Padrão" at bounding box center [88, 233] width 40 height 6
click at [67, 285] on span "Original" at bounding box center [72, 288] width 38 height 6
click at [101, 204] on img at bounding box center [104, 207] width 7 height 7
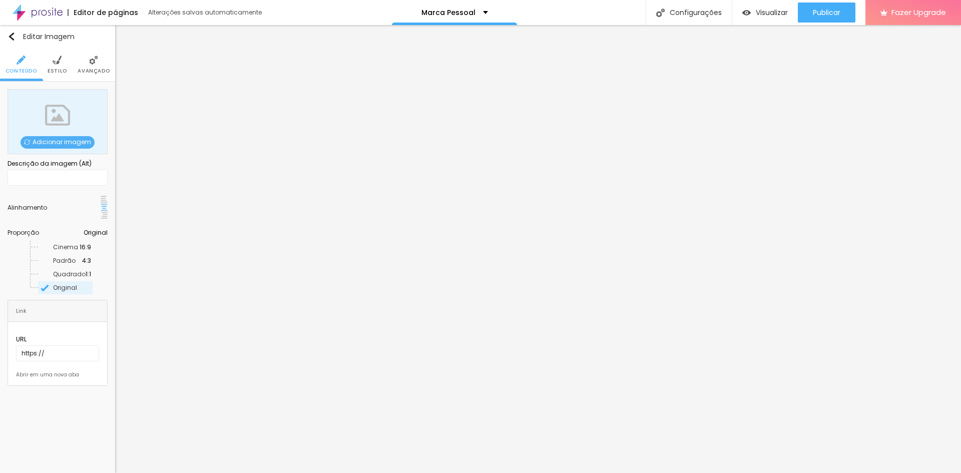
click at [101, 203] on div at bounding box center [104, 200] width 7 height 8
click at [104, 212] on img at bounding box center [104, 215] width 7 height 7
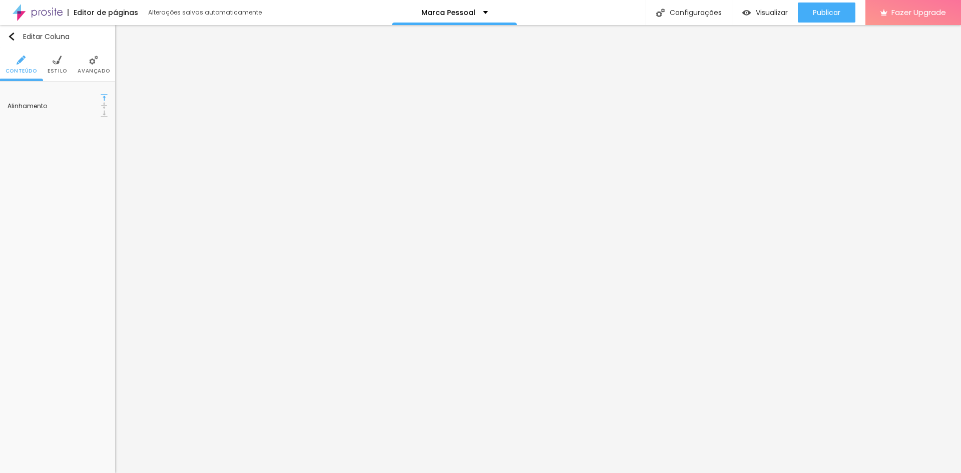
click at [51, 67] on li "Estilo" at bounding box center [58, 64] width 20 height 33
click at [30, 70] on span "Conteúdo" at bounding box center [22, 71] width 32 height 5
click at [14, 39] on img "button" at bounding box center [12, 37] width 8 height 8
click at [59, 69] on span "Estilo" at bounding box center [58, 71] width 20 height 5
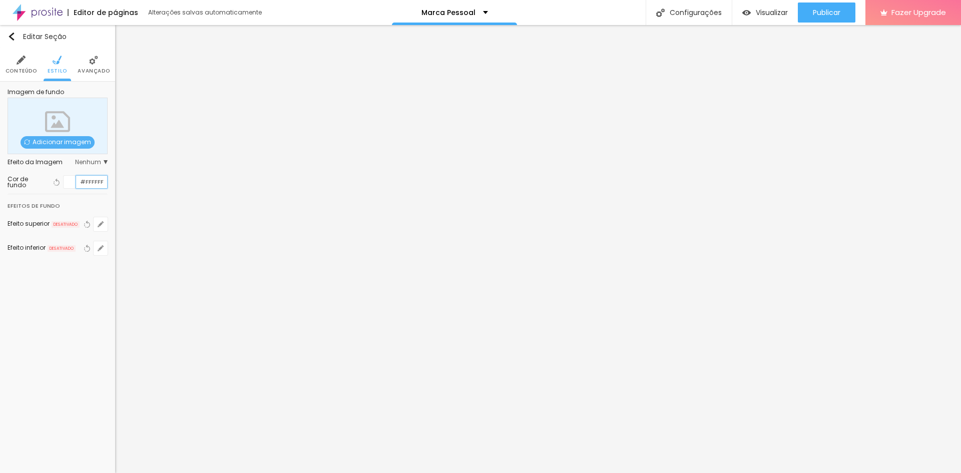
drag, startPoint x: 106, startPoint y: 181, endPoint x: 65, endPoint y: 181, distance: 41.1
click at [65, 181] on div "#FFFFFF" at bounding box center [85, 182] width 45 height 14
paste input "C"
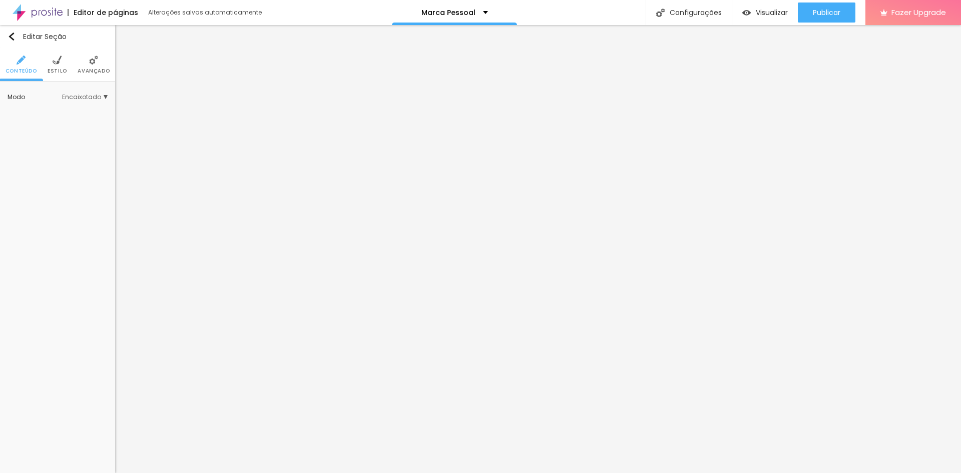
click at [58, 69] on span "Estilo" at bounding box center [58, 71] width 20 height 5
click at [58, 70] on span "Estilo" at bounding box center [58, 71] width 20 height 5
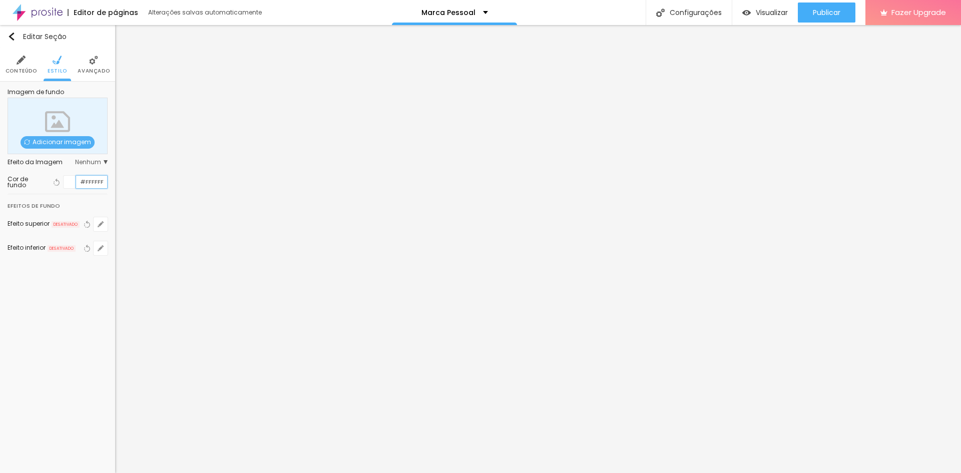
drag, startPoint x: 101, startPoint y: 182, endPoint x: 66, endPoint y: 177, distance: 34.9
click at [66, 177] on div "#FFFFFF" at bounding box center [85, 182] width 45 height 14
drag, startPoint x: 103, startPoint y: 182, endPoint x: 49, endPoint y: 175, distance: 55.0
click at [49, 175] on div "Cor de fundo Voltar ao padrão #FFFFFF" at bounding box center [58, 182] width 100 height 14
click at [15, 65] on li "Conteúdo" at bounding box center [22, 64] width 32 height 33
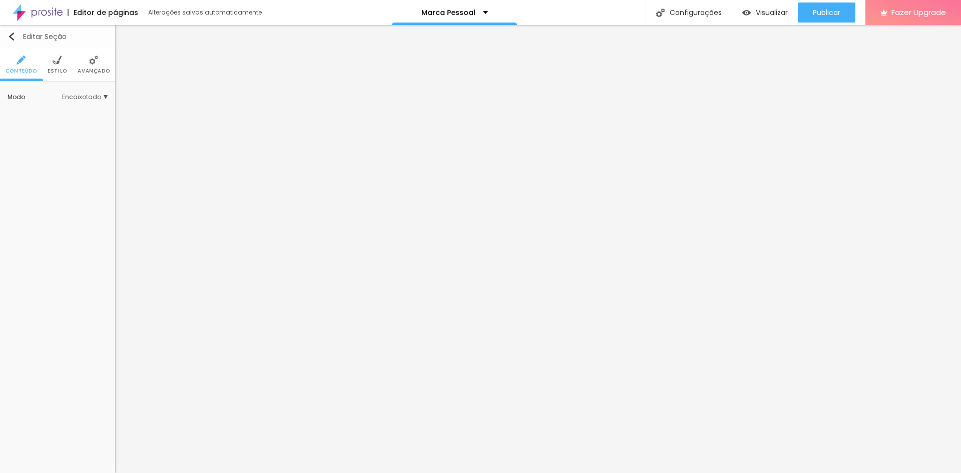
click at [13, 37] on img "button" at bounding box center [12, 37] width 8 height 8
click at [87, 69] on span "Avançado" at bounding box center [83, 71] width 32 height 5
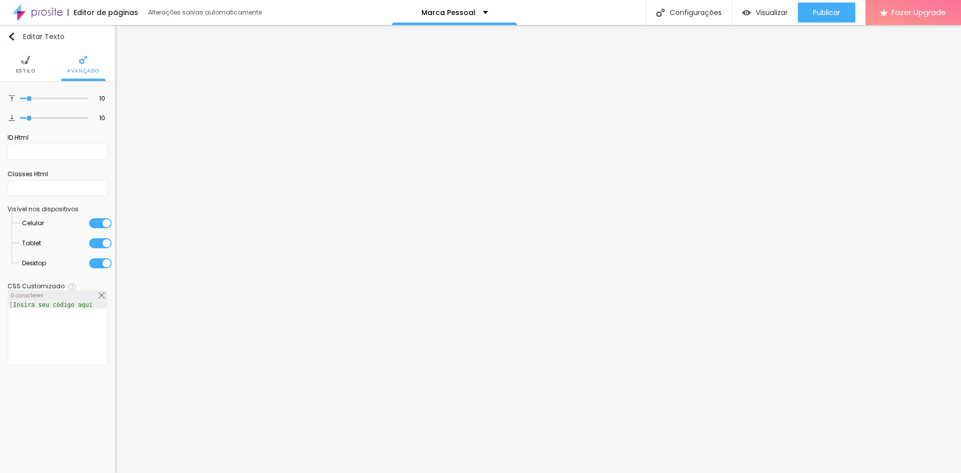
click at [24, 62] on img at bounding box center [25, 60] width 9 height 9
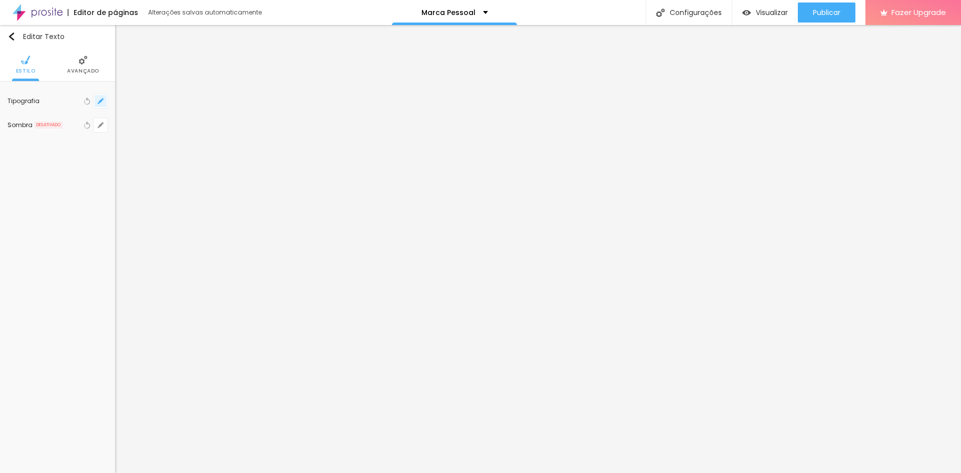
click at [102, 101] on icon "button" at bounding box center [101, 101] width 4 height 4
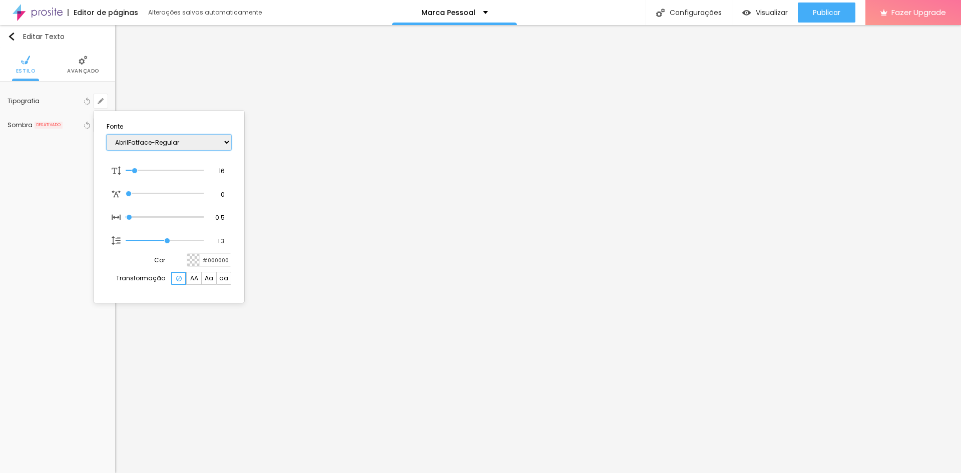
click at [158, 145] on select "AbrilFatface-Regular Actor-Regular Alegreya AlegreyaBlack [PERSON_NAME] [PERSON…" at bounding box center [169, 143] width 125 height 16
click at [107, 135] on select "AbrilFatface-Regular Actor-Regular Alegreya AlegreyaBlack [PERSON_NAME] [PERSON…" at bounding box center [169, 143] width 125 height 16
click at [388, 219] on div at bounding box center [480, 236] width 961 height 473
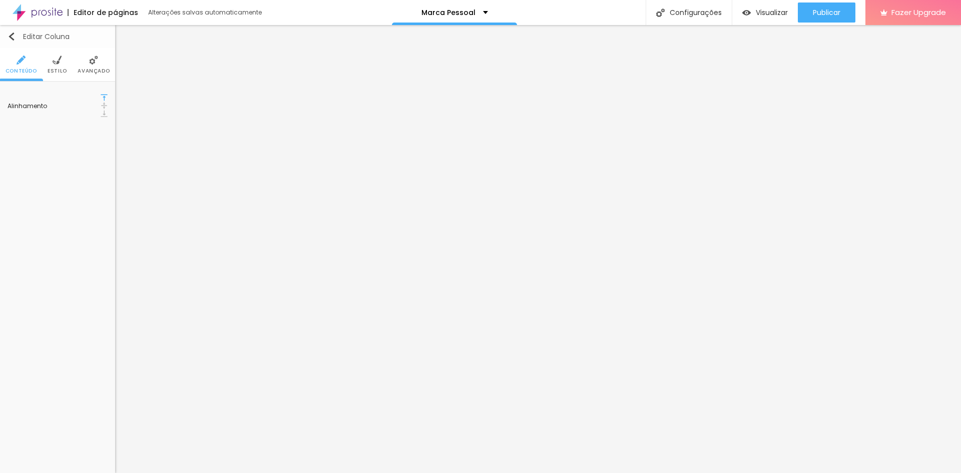
click at [18, 38] on div "Editar Coluna" at bounding box center [39, 37] width 62 height 8
click at [89, 66] on li "Avançado" at bounding box center [83, 64] width 32 height 33
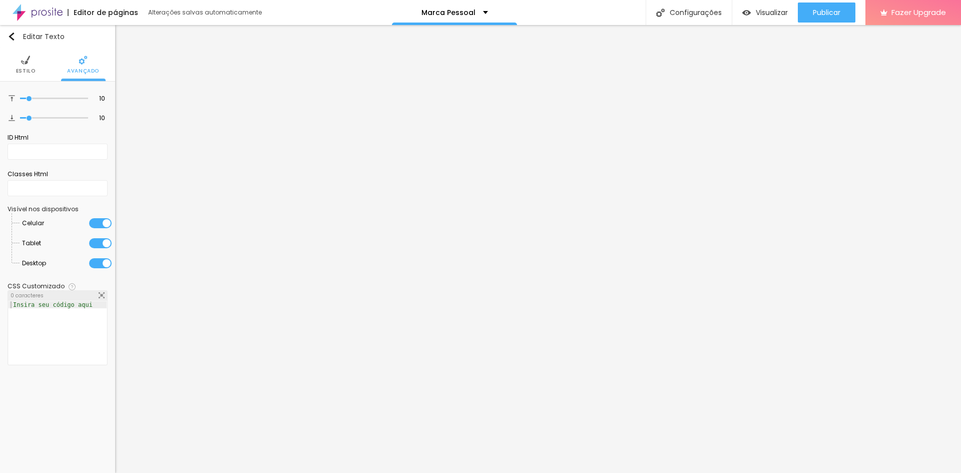
click at [26, 62] on img at bounding box center [25, 60] width 9 height 9
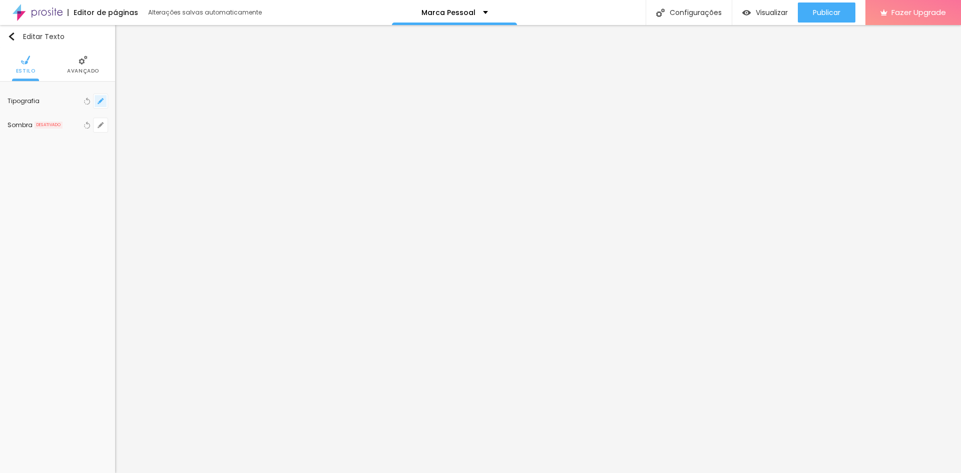
click at [100, 104] on icon "button" at bounding box center [101, 101] width 6 height 6
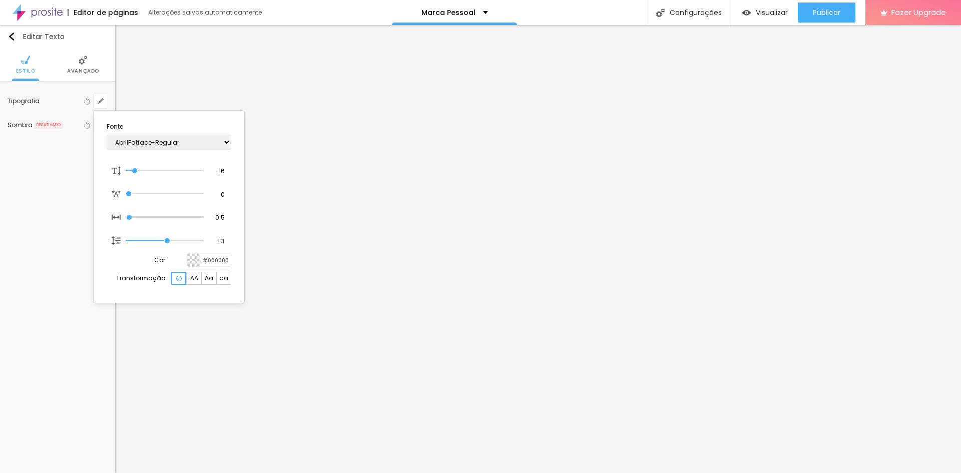
click at [374, 315] on div at bounding box center [480, 236] width 961 height 473
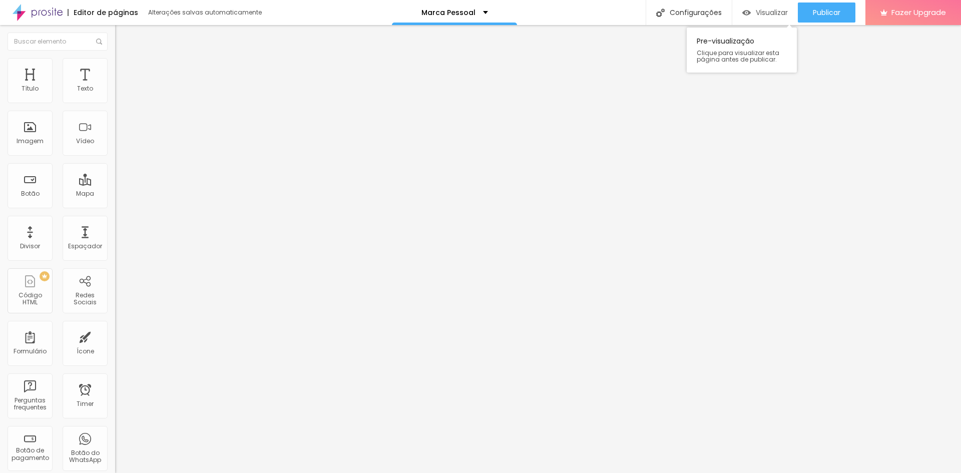
click at [750, 11] on div "Visualizar" at bounding box center [765, 13] width 46 height 9
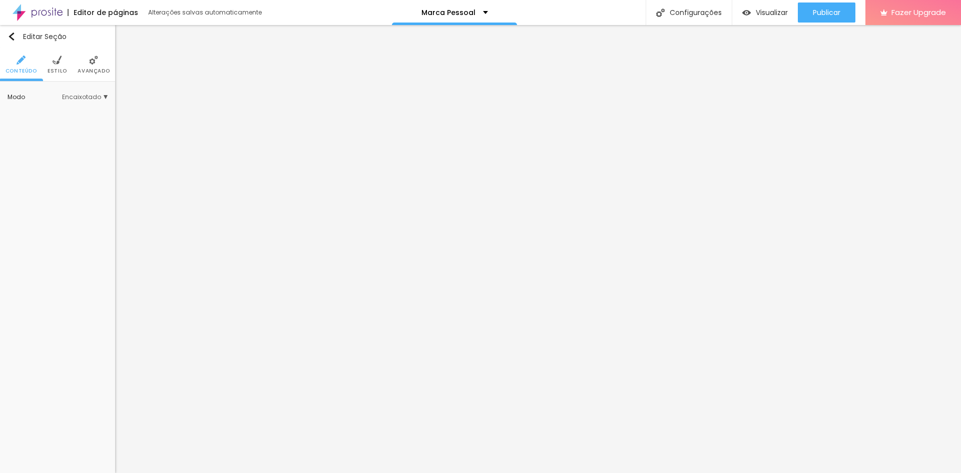
click at [53, 65] on img at bounding box center [57, 60] width 9 height 9
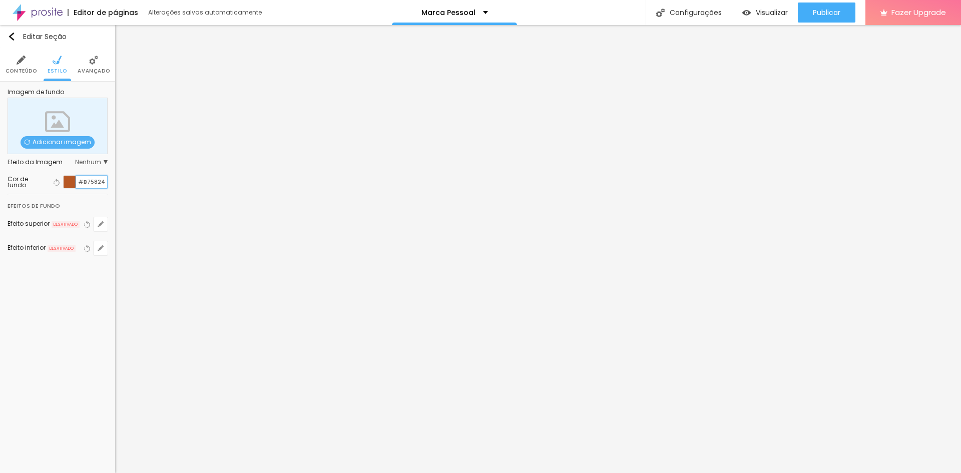
drag, startPoint x: 104, startPoint y: 185, endPoint x: 76, endPoint y: 183, distance: 28.1
click at [76, 183] on div "#B75824" at bounding box center [85, 182] width 45 height 14
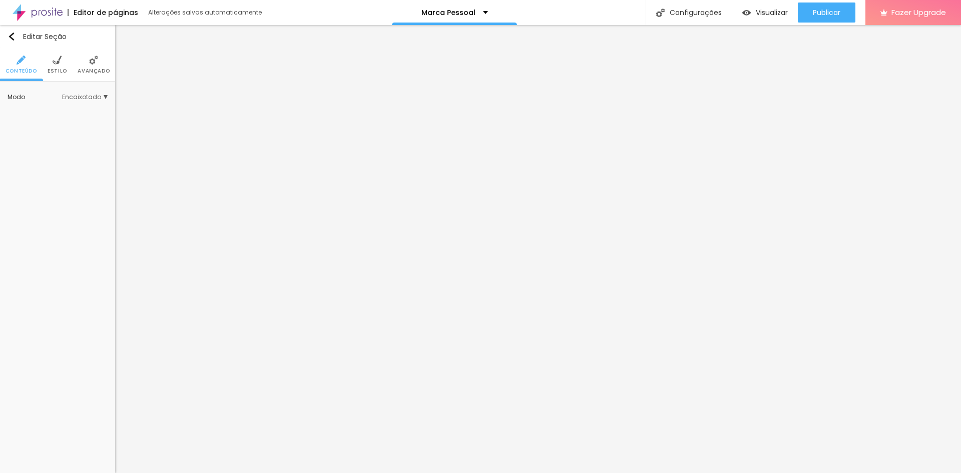
click at [62, 61] on li "Estilo" at bounding box center [58, 64] width 20 height 33
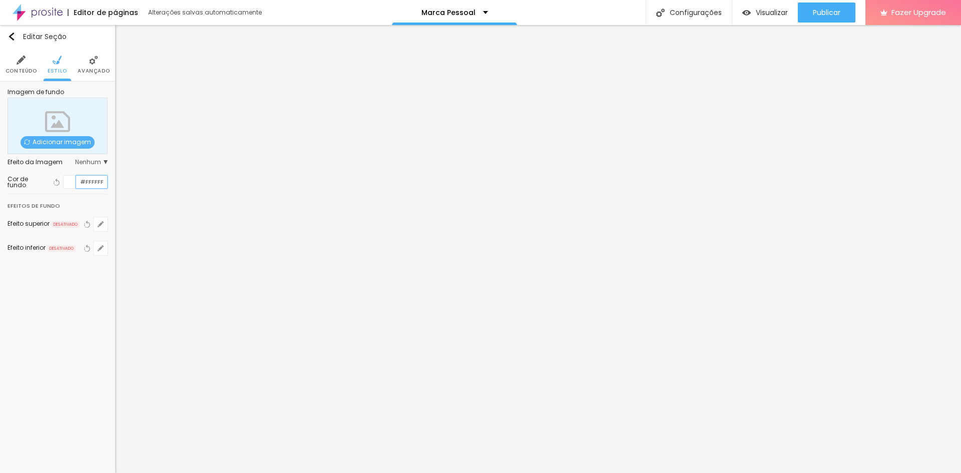
drag, startPoint x: 101, startPoint y: 180, endPoint x: 69, endPoint y: 175, distance: 31.9
click at [69, 175] on div "#FFFFFF" at bounding box center [85, 182] width 45 height 14
paste input "B75824"
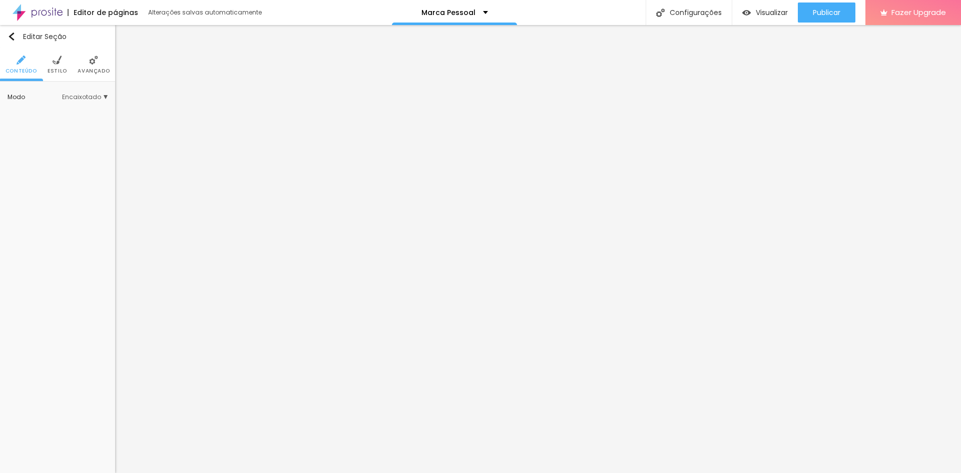
click at [65, 66] on li "Estilo" at bounding box center [58, 64] width 20 height 33
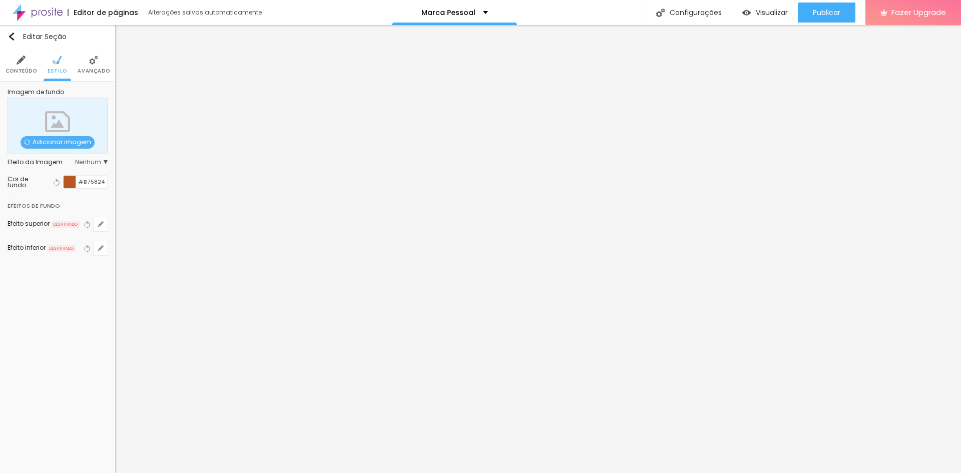
click at [73, 141] on span "Adicionar imagem" at bounding box center [58, 142] width 74 height 13
click at [69, 179] on div at bounding box center [70, 182] width 13 height 13
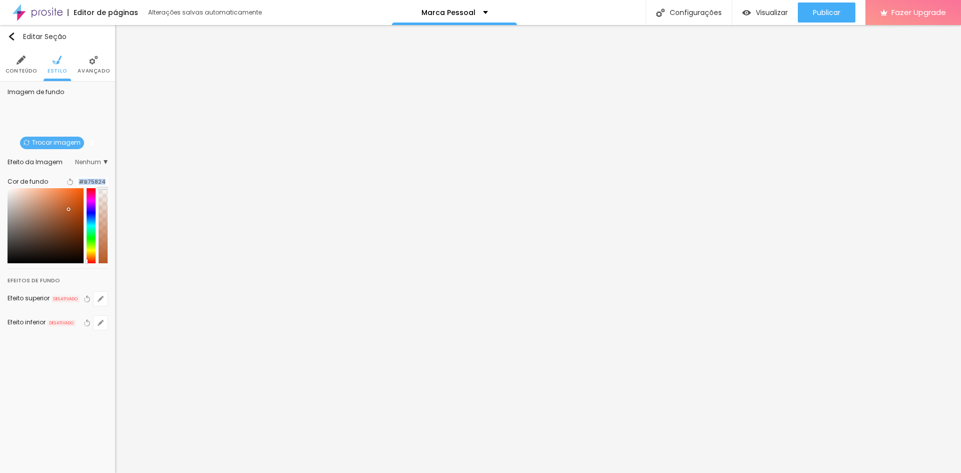
drag, startPoint x: 100, startPoint y: 209, endPoint x: 103, endPoint y: 186, distance: 22.7
click at [103, 186] on div "Cor de fundo Voltar ao padrão #B75824" at bounding box center [58, 219] width 100 height 88
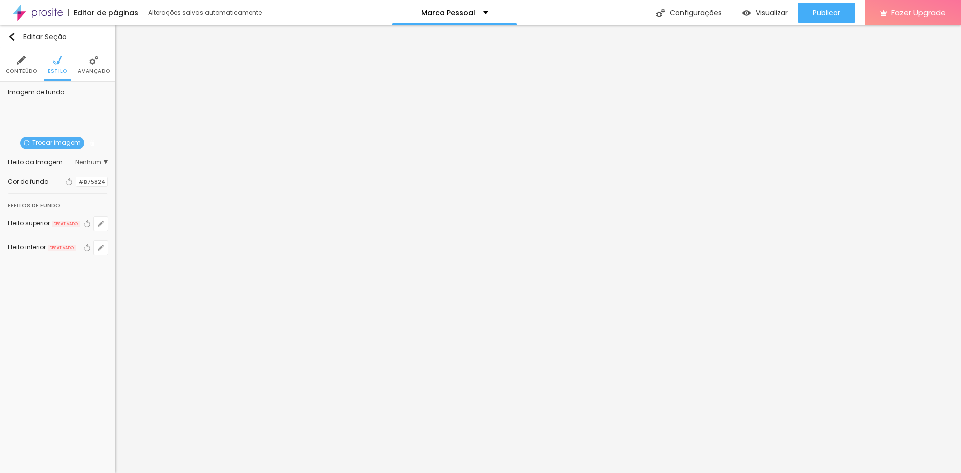
click at [88, 66] on li "Avançado" at bounding box center [94, 64] width 32 height 33
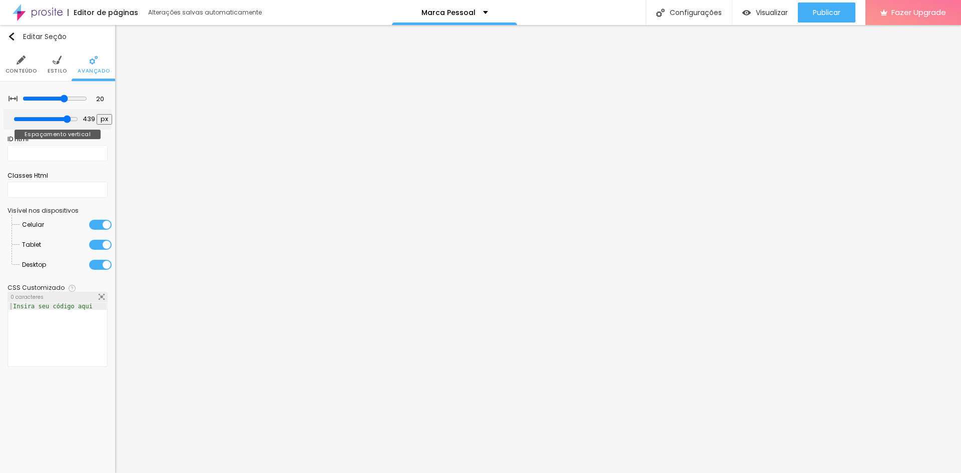
drag, startPoint x: 24, startPoint y: 119, endPoint x: 64, endPoint y: 120, distance: 40.1
click at [64, 120] on input "range" at bounding box center [46, 119] width 65 height 8
click at [67, 100] on input "range" at bounding box center [55, 99] width 65 height 8
click at [6, 30] on button "Editar Seção" at bounding box center [57, 36] width 115 height 23
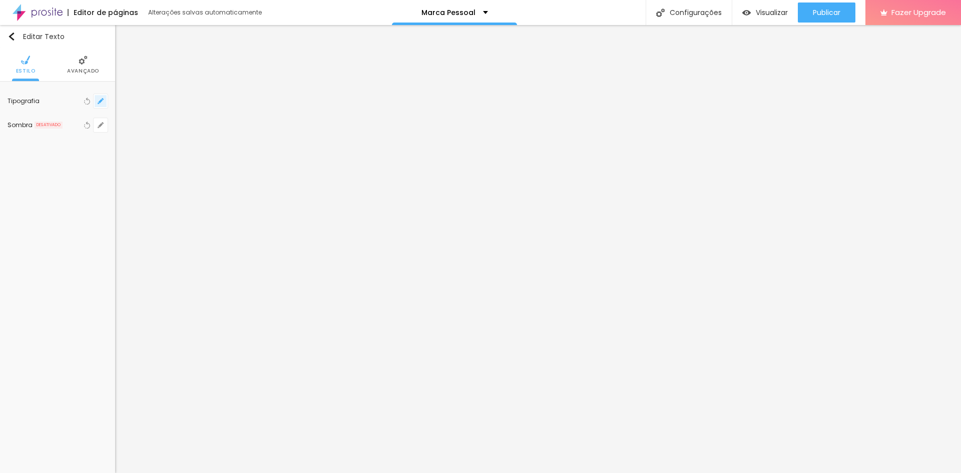
click at [102, 103] on icon "button" at bounding box center [101, 101] width 6 height 6
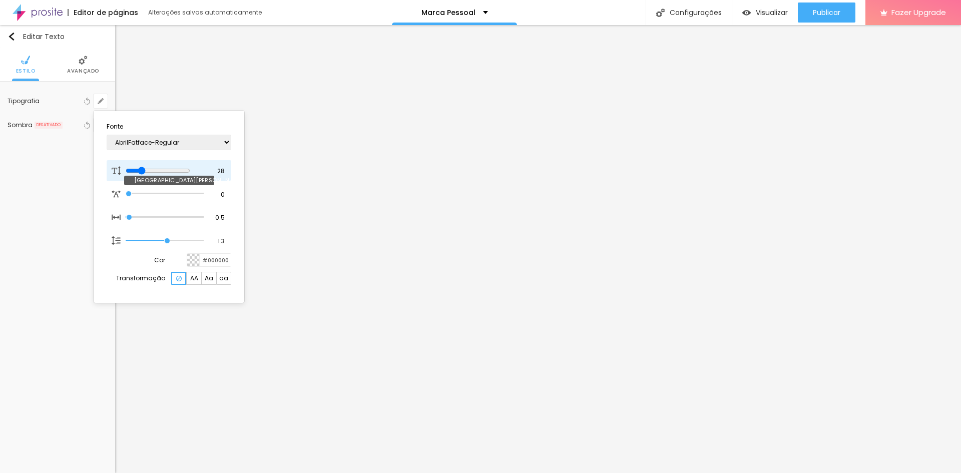
drag, startPoint x: 135, startPoint y: 169, endPoint x: 145, endPoint y: 170, distance: 9.5
click at [145, 170] on input "range" at bounding box center [158, 171] width 65 height 8
click at [273, 213] on div at bounding box center [480, 236] width 961 height 473
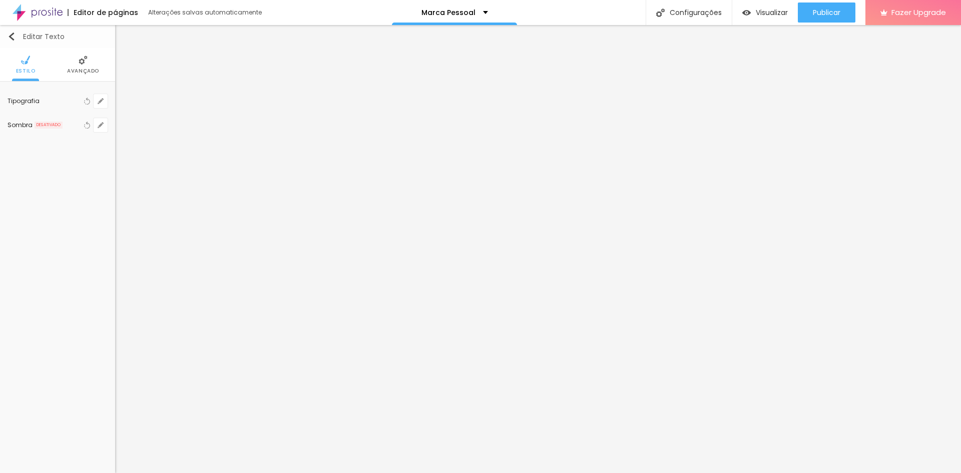
click at [10, 34] on img "button" at bounding box center [12, 37] width 8 height 8
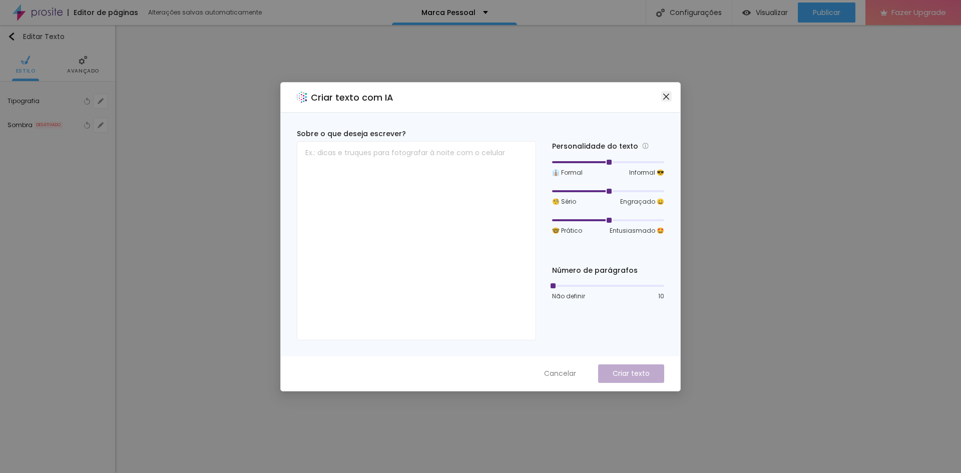
click at [661, 98] on span "Close" at bounding box center [666, 97] width 11 height 8
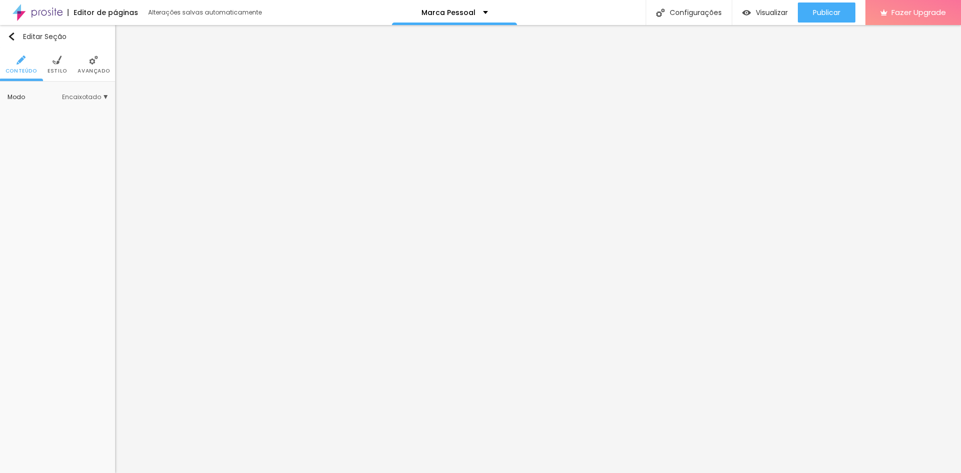
click at [59, 69] on span "Estilo" at bounding box center [58, 71] width 20 height 5
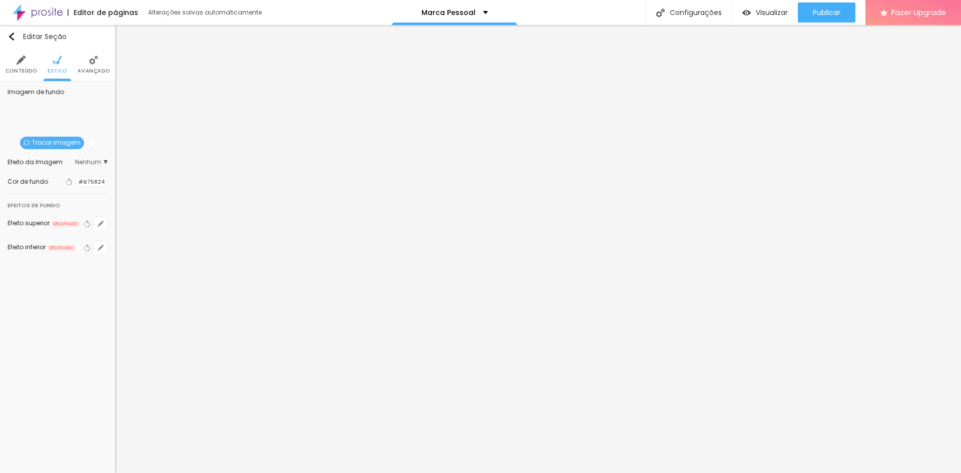
click at [76, 181] on div at bounding box center [76, 182] width 0 height 10
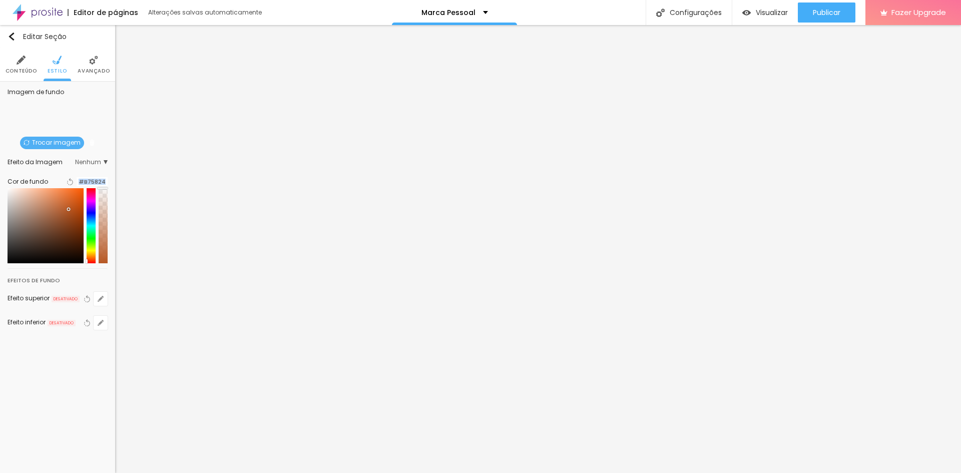
drag, startPoint x: 102, startPoint y: 205, endPoint x: 97, endPoint y: 195, distance: 11.4
click at [106, 187] on div "Cor de fundo Voltar ao padrão #B75824" at bounding box center [58, 219] width 100 height 88
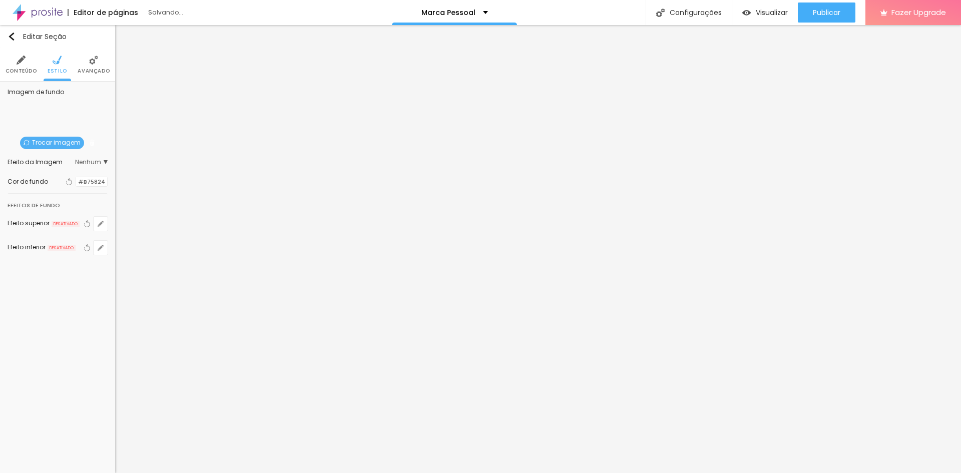
click at [76, 185] on div at bounding box center [76, 182] width 0 height 10
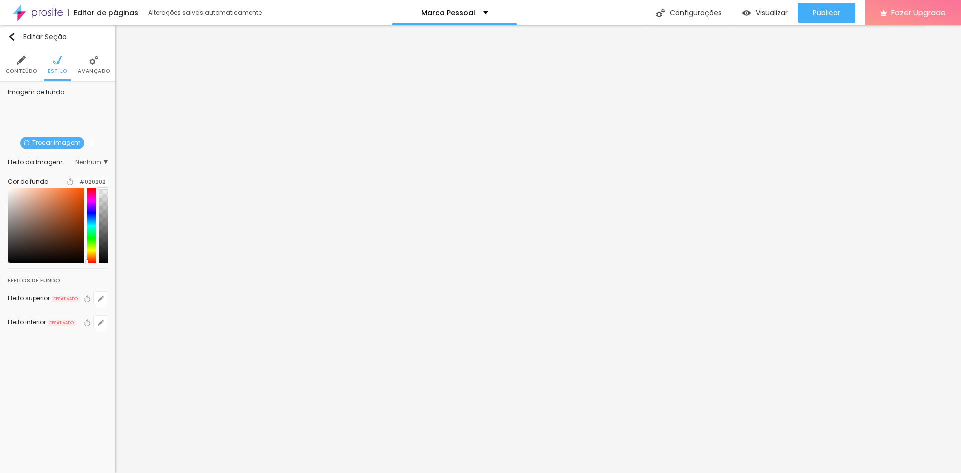
drag, startPoint x: 42, startPoint y: 250, endPoint x: 23, endPoint y: 271, distance: 28.4
click at [23, 263] on div at bounding box center [58, 225] width 100 height 75
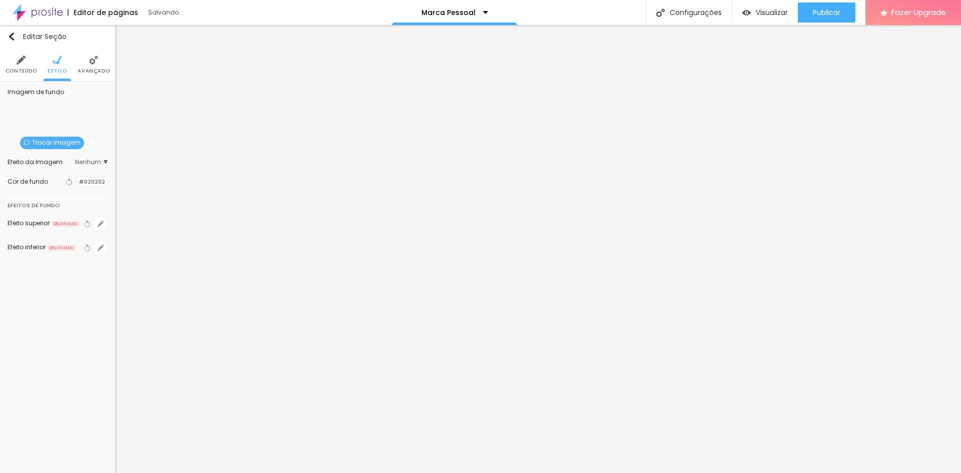
click at [76, 184] on div at bounding box center [76, 182] width 0 height 10
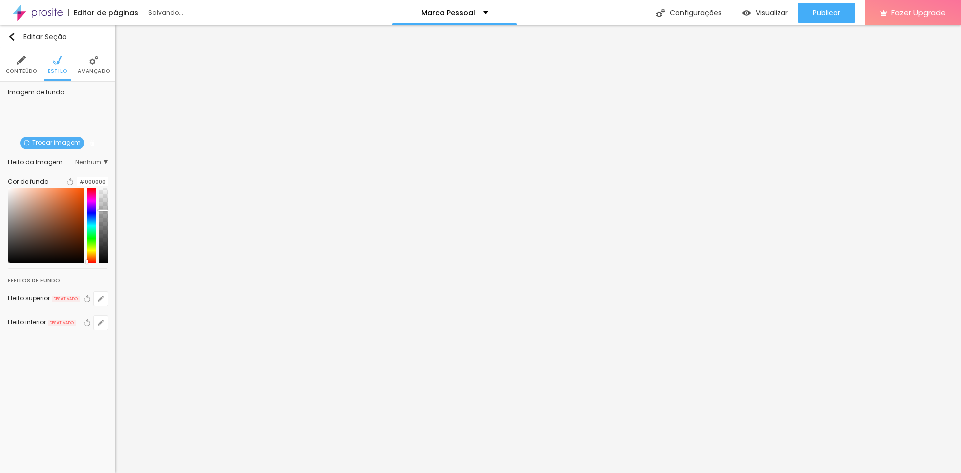
click at [105, 216] on div at bounding box center [103, 225] width 9 height 75
click at [91, 66] on li "Avançado" at bounding box center [94, 64] width 32 height 33
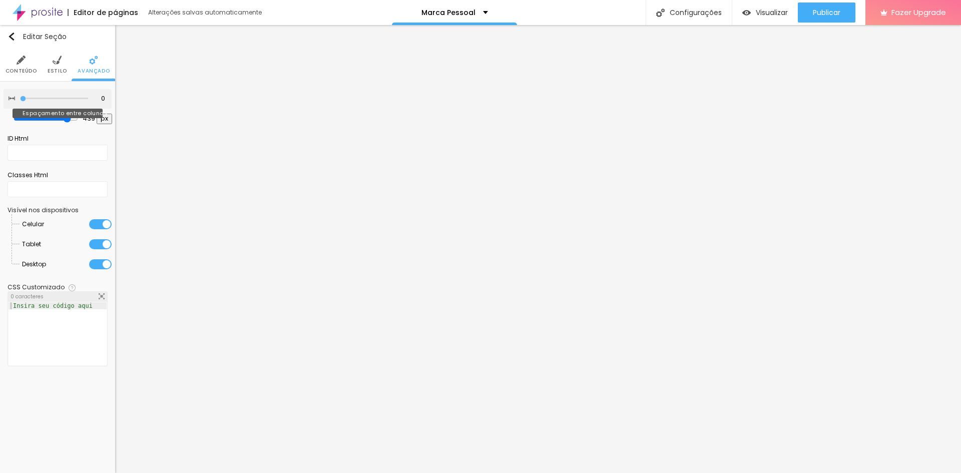
drag, startPoint x: 73, startPoint y: 99, endPoint x: 1, endPoint y: 94, distance: 71.7
click at [20, 96] on input "range" at bounding box center [54, 98] width 68 height 5
drag, startPoint x: 59, startPoint y: 118, endPoint x: 31, endPoint y: 117, distance: 27.6
click at [31, 117] on input "range" at bounding box center [46, 119] width 65 height 8
click at [50, 71] on span "Estilo" at bounding box center [58, 71] width 20 height 5
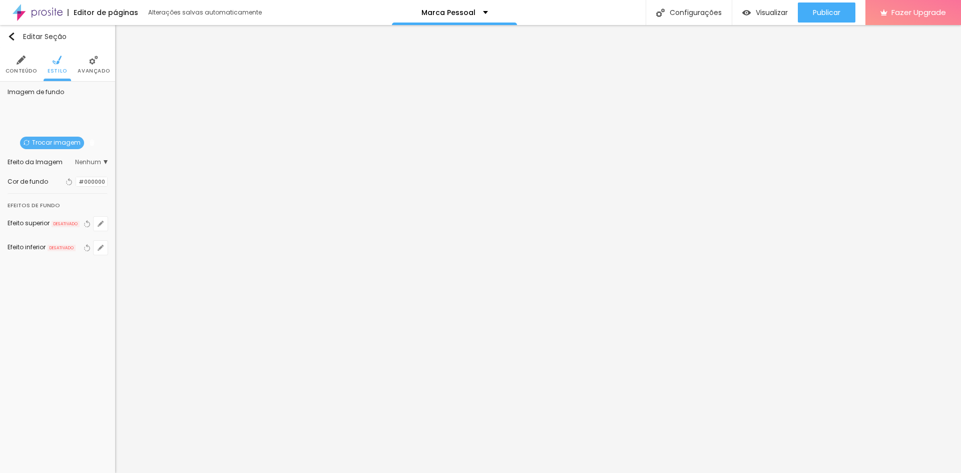
click at [92, 162] on span "Nenhum" at bounding box center [91, 162] width 33 height 6
click at [66, 186] on div "Parallax" at bounding box center [65, 190] width 43 height 13
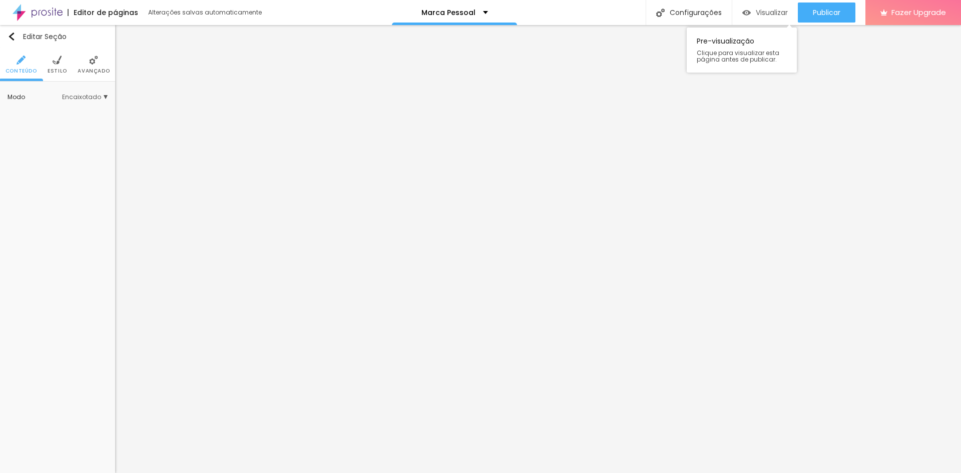
click at [761, 13] on span "Visualizar" at bounding box center [772, 13] width 32 height 8
click at [14, 34] on img "button" at bounding box center [12, 37] width 8 height 8
click at [53, 66] on li "Estilo" at bounding box center [58, 64] width 20 height 33
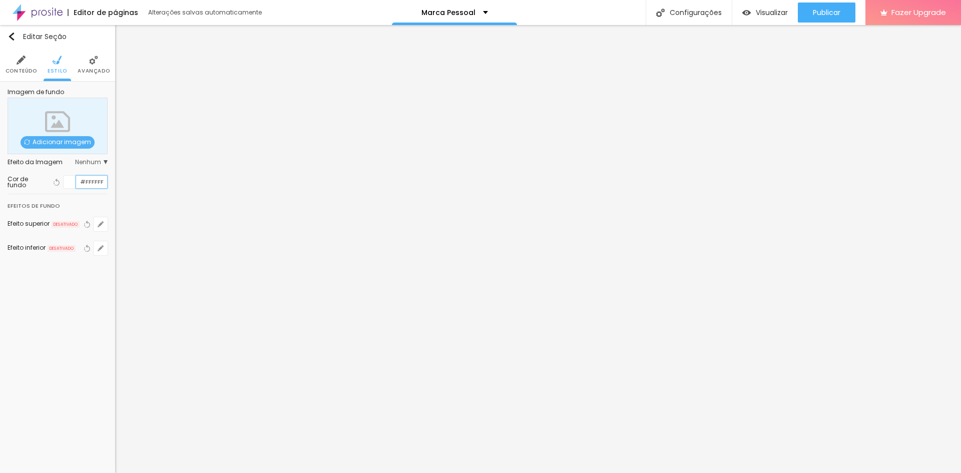
drag, startPoint x: 101, startPoint y: 181, endPoint x: 49, endPoint y: 177, distance: 52.7
click at [49, 177] on div "Cor de fundo Voltar ao padrão #FFFFFF" at bounding box center [58, 182] width 100 height 14
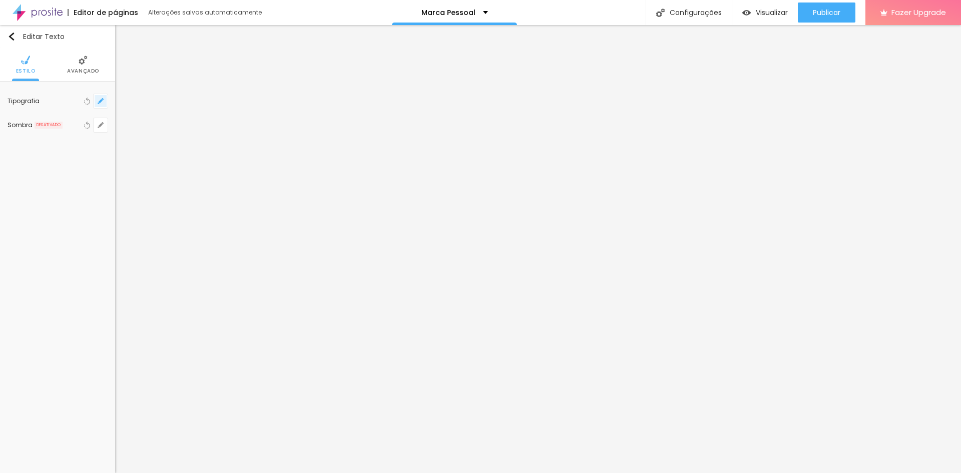
click at [103, 103] on icon "button" at bounding box center [101, 101] width 6 height 6
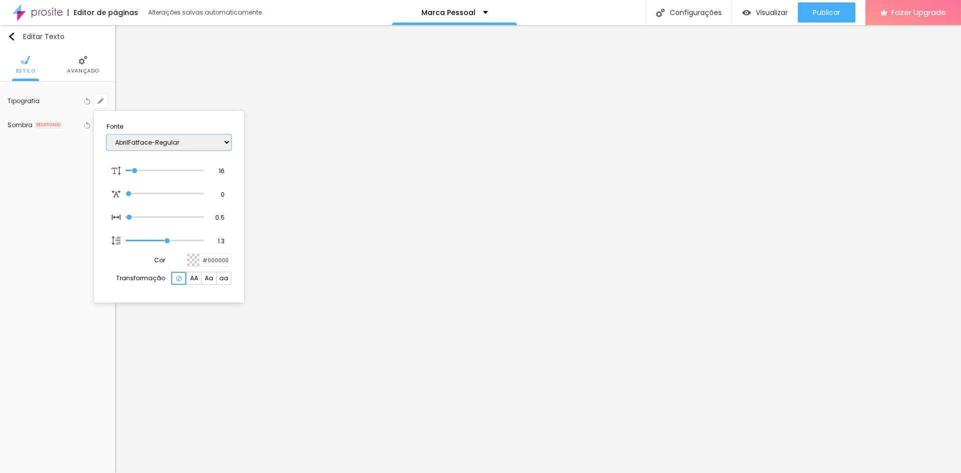
click at [158, 146] on select "AbrilFatface-Regular Actor-Regular Alegreya AlegreyaBlack [PERSON_NAME] [PERSON…" at bounding box center [169, 143] width 125 height 16
click at [107, 135] on select "AbrilFatface-Regular Actor-Regular Alegreya AlegreyaBlack [PERSON_NAME] [PERSON…" at bounding box center [169, 143] width 125 height 16
click at [332, 304] on div at bounding box center [480, 236] width 961 height 473
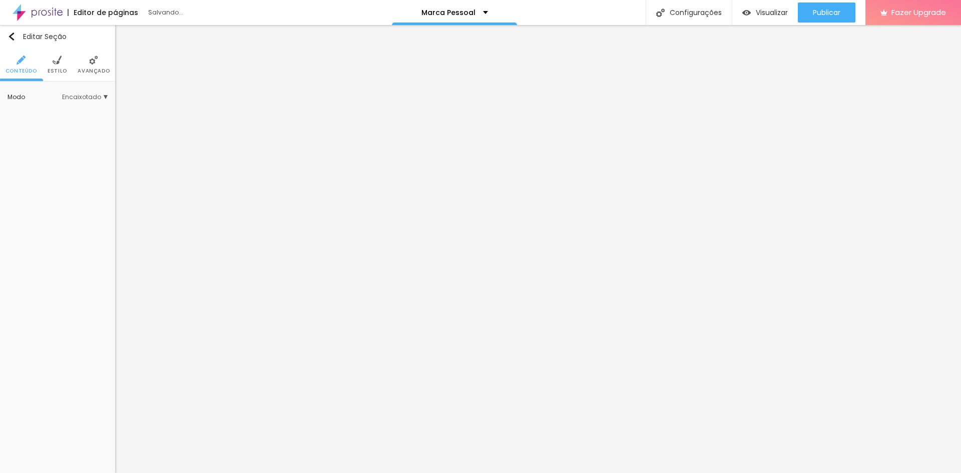
click at [56, 64] on img at bounding box center [57, 60] width 9 height 9
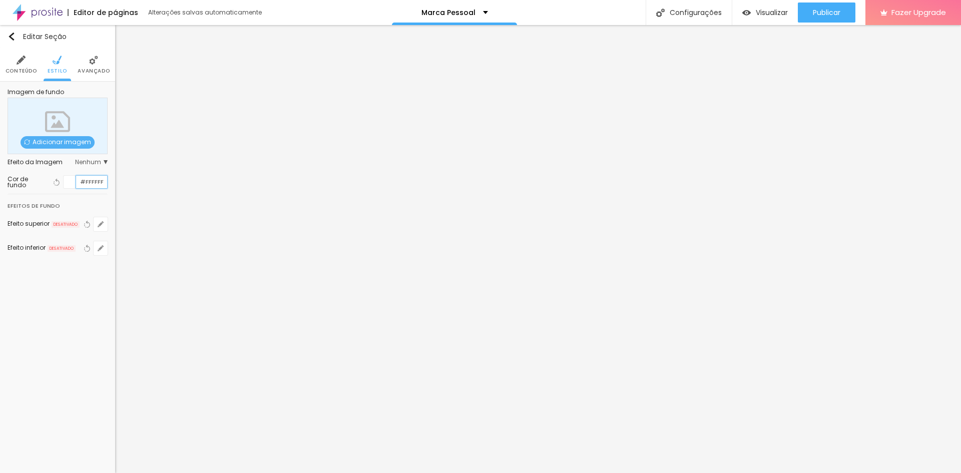
drag, startPoint x: 103, startPoint y: 182, endPoint x: 30, endPoint y: 180, distance: 73.6
click at [30, 180] on div "Cor de fundo Voltar ao padrão #FFFFFF" at bounding box center [58, 182] width 100 height 14
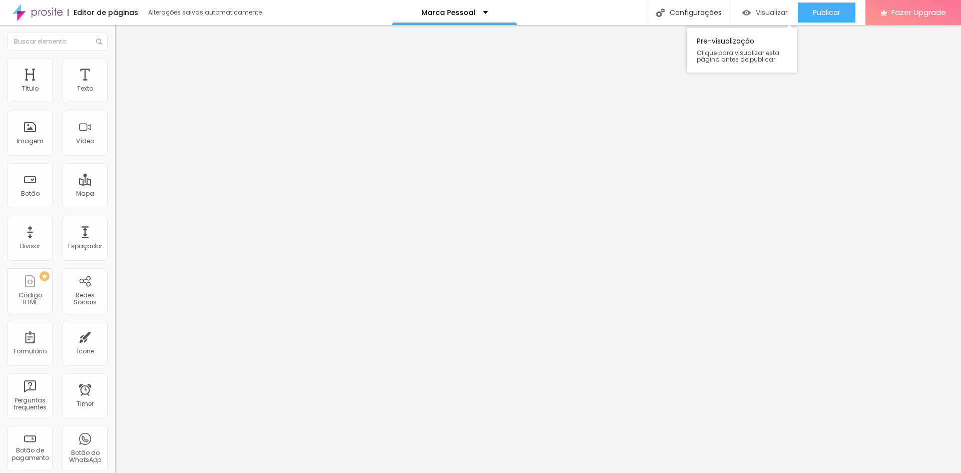
click at [751, 8] on div "Visualizar" at bounding box center [765, 13] width 46 height 20
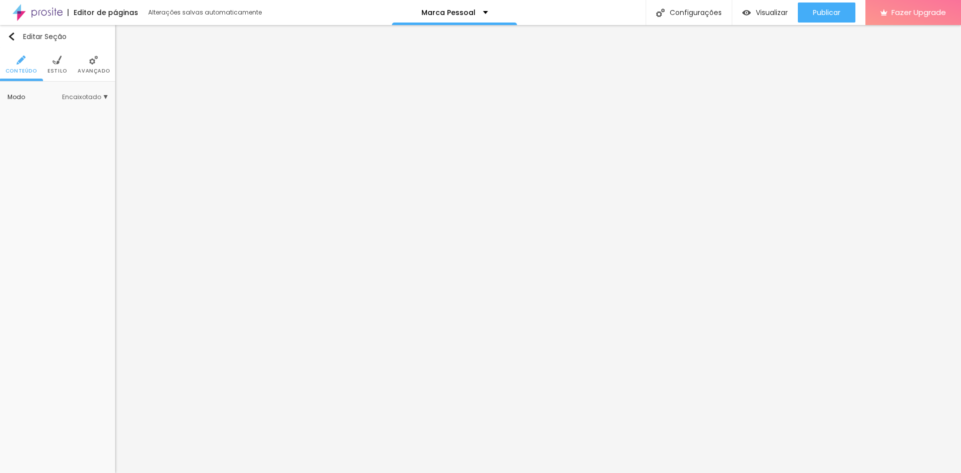
click at [55, 70] on span "Estilo" at bounding box center [58, 71] width 20 height 5
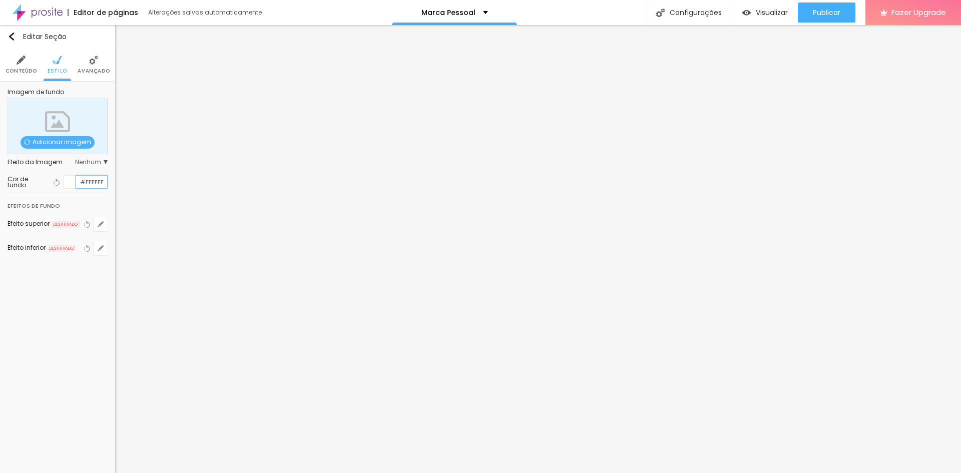
drag, startPoint x: 102, startPoint y: 180, endPoint x: 60, endPoint y: 175, distance: 42.8
click at [60, 175] on div "Cor de fundo Voltar ao padrão #FFFFFF" at bounding box center [58, 182] width 100 height 24
click at [60, 181] on icon "button" at bounding box center [56, 182] width 7 height 7
click at [72, 183] on div at bounding box center [70, 182] width 13 height 13
click at [67, 182] on div at bounding box center [70, 182] width 13 height 13
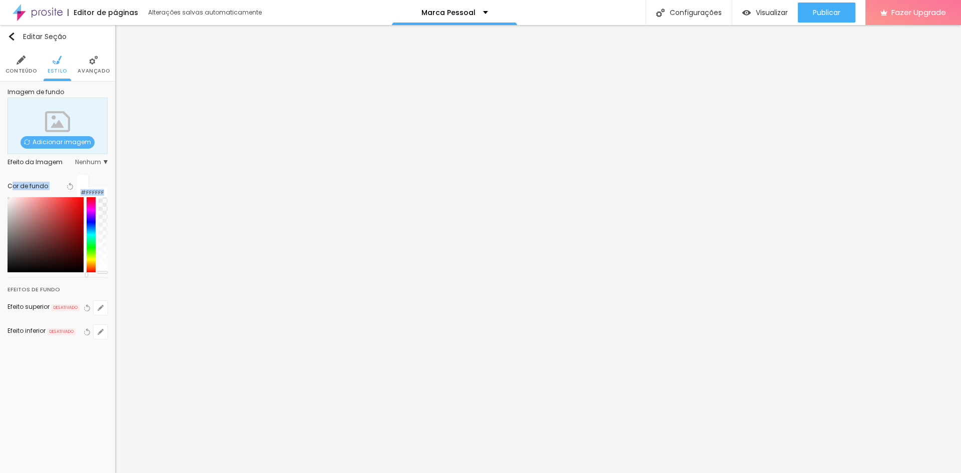
drag, startPoint x: 68, startPoint y: 267, endPoint x: 10, endPoint y: 193, distance: 94.1
click at [10, 193] on div "Cor de fundo Voltar ao padrão #FFFFFF" at bounding box center [58, 223] width 100 height 107
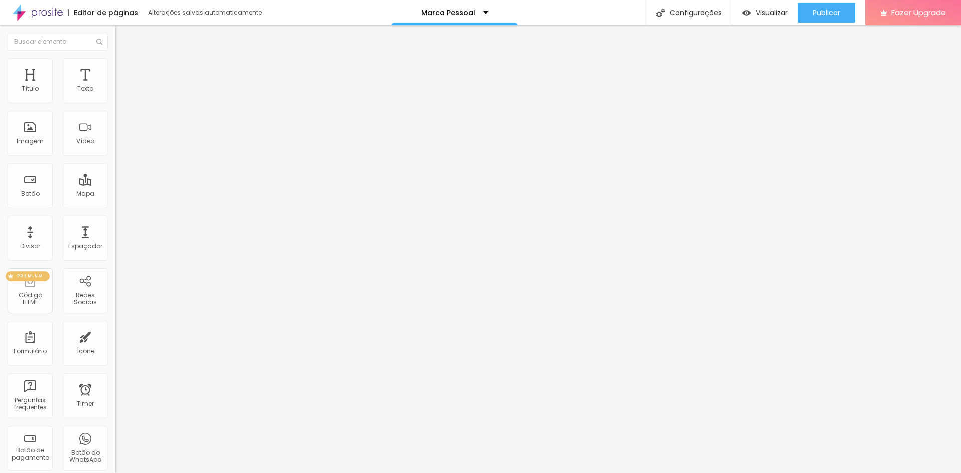
click at [35, 281] on div "PREMIUM" at bounding box center [28, 276] width 44 height 10
click at [86, 253] on div "Espaçador" at bounding box center [85, 238] width 45 height 45
